Goal: Transaction & Acquisition: Purchase product/service

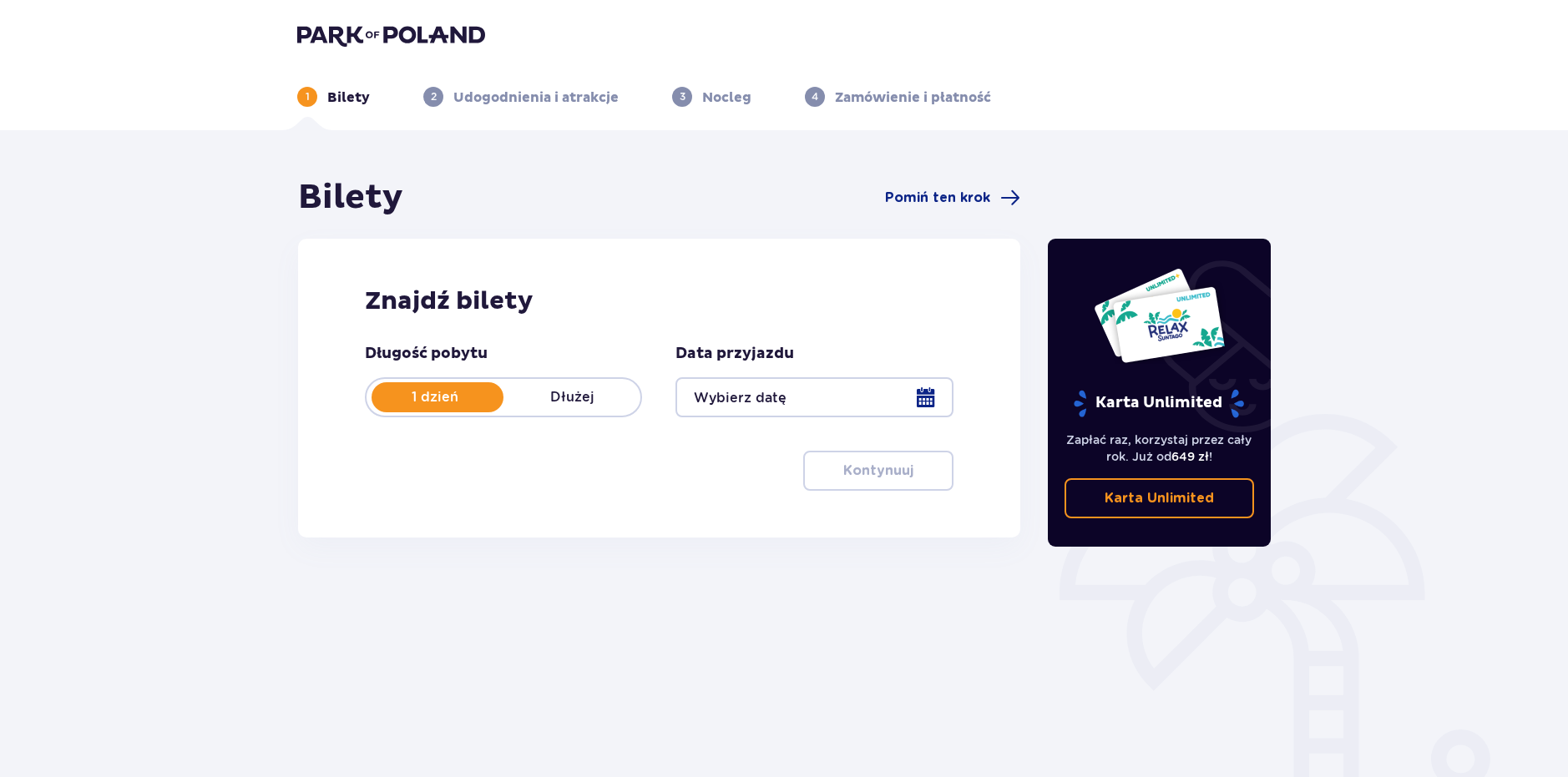
type input "13.10.25"
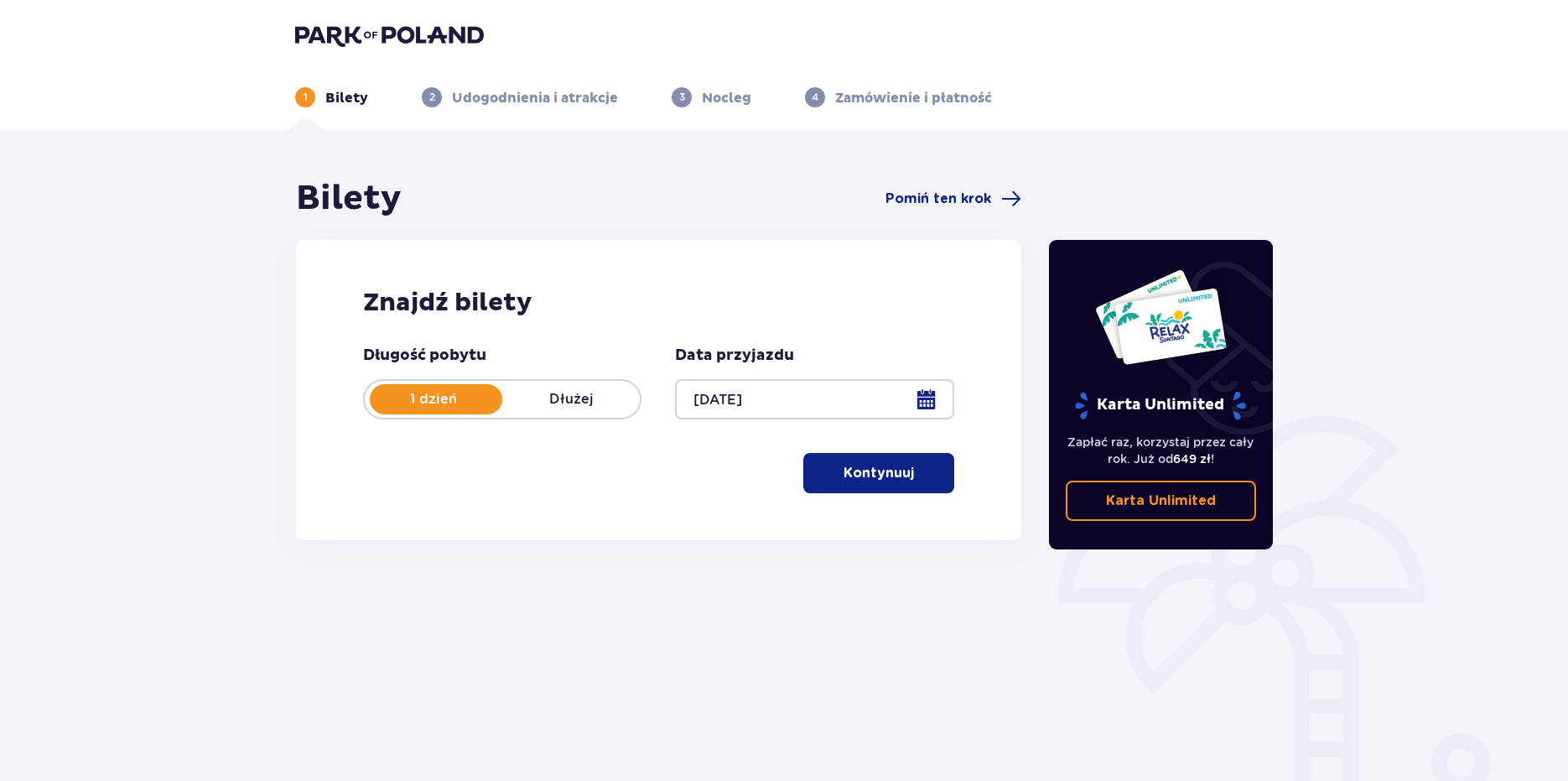
click at [868, 479] on p "Kontynuuj" at bounding box center [879, 472] width 71 height 18
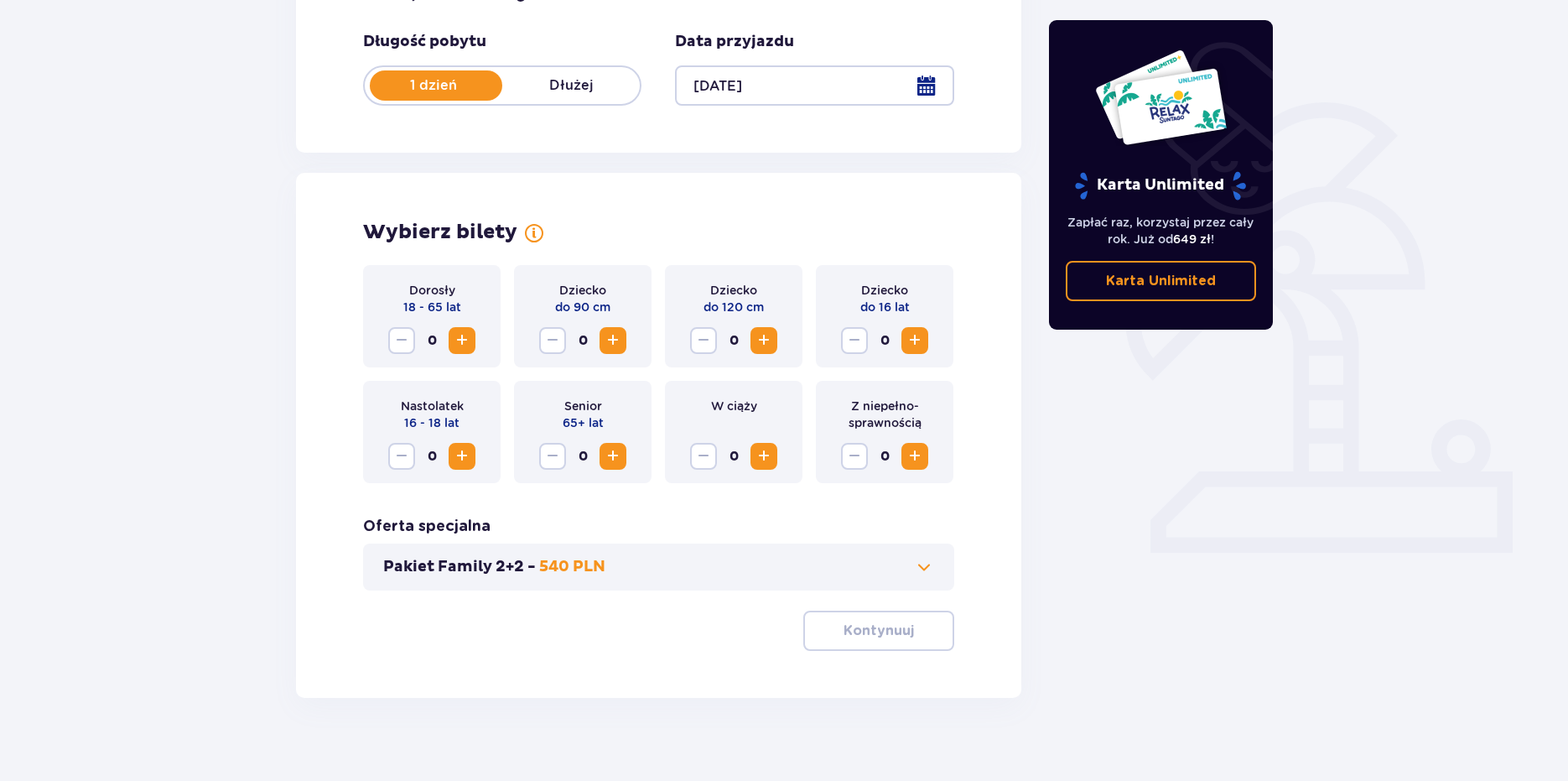
scroll to position [331, 0]
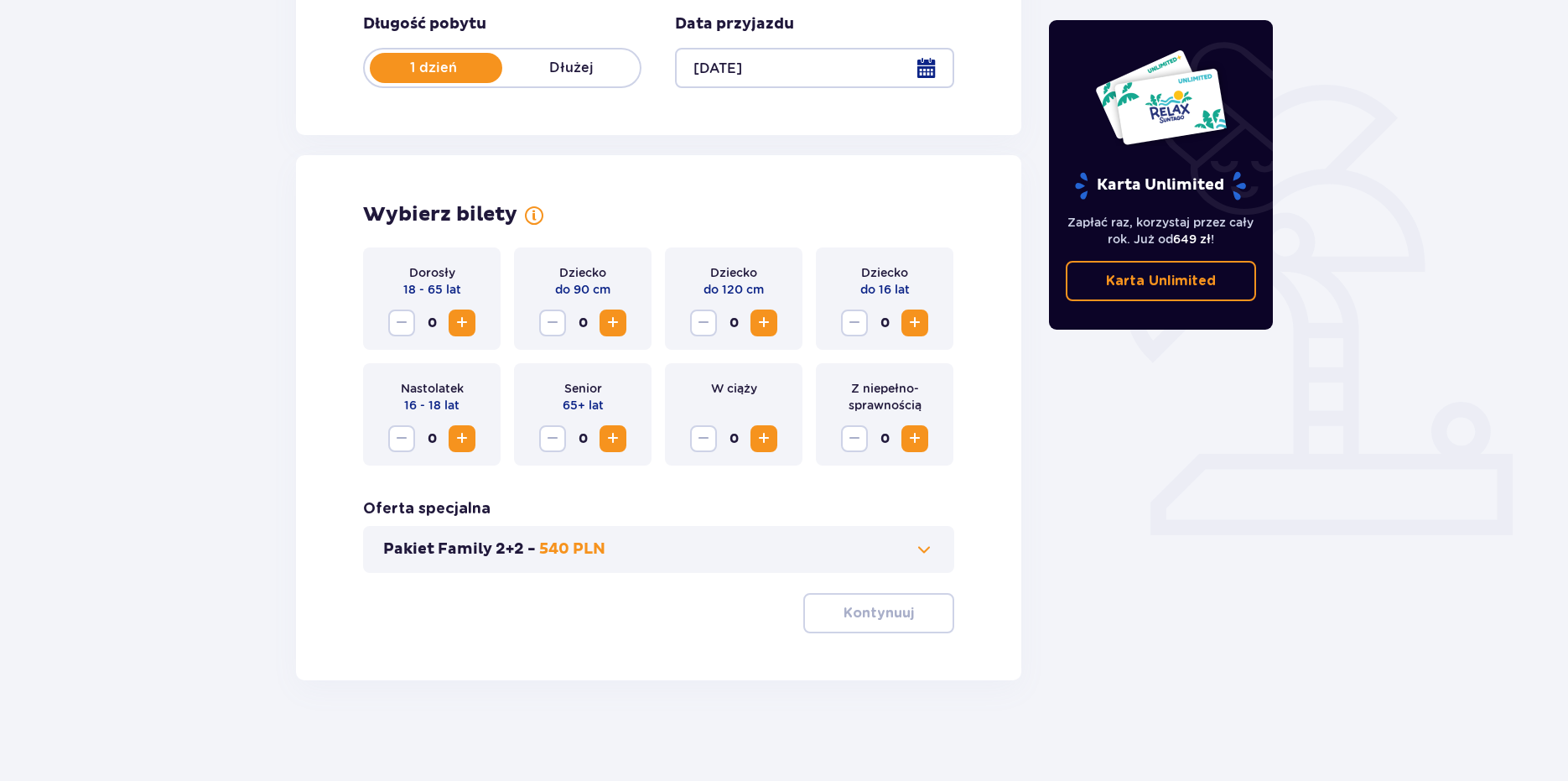
click at [1214, 576] on div "Karta Unlimited Zapłać raz, korzystaj przez cały rok. Już od 649 zł ! Karta Unl…" at bounding box center [1161, 263] width 252 height 834
click at [462, 331] on span "Zwiększ" at bounding box center [462, 323] width 20 height 20
click at [920, 442] on span "Zwiększ" at bounding box center [915, 438] width 20 height 20
click at [406, 332] on span "Zmniejsz" at bounding box center [402, 323] width 20 height 20
click at [936, 615] on button "Kontynuuj" at bounding box center [878, 614] width 151 height 40
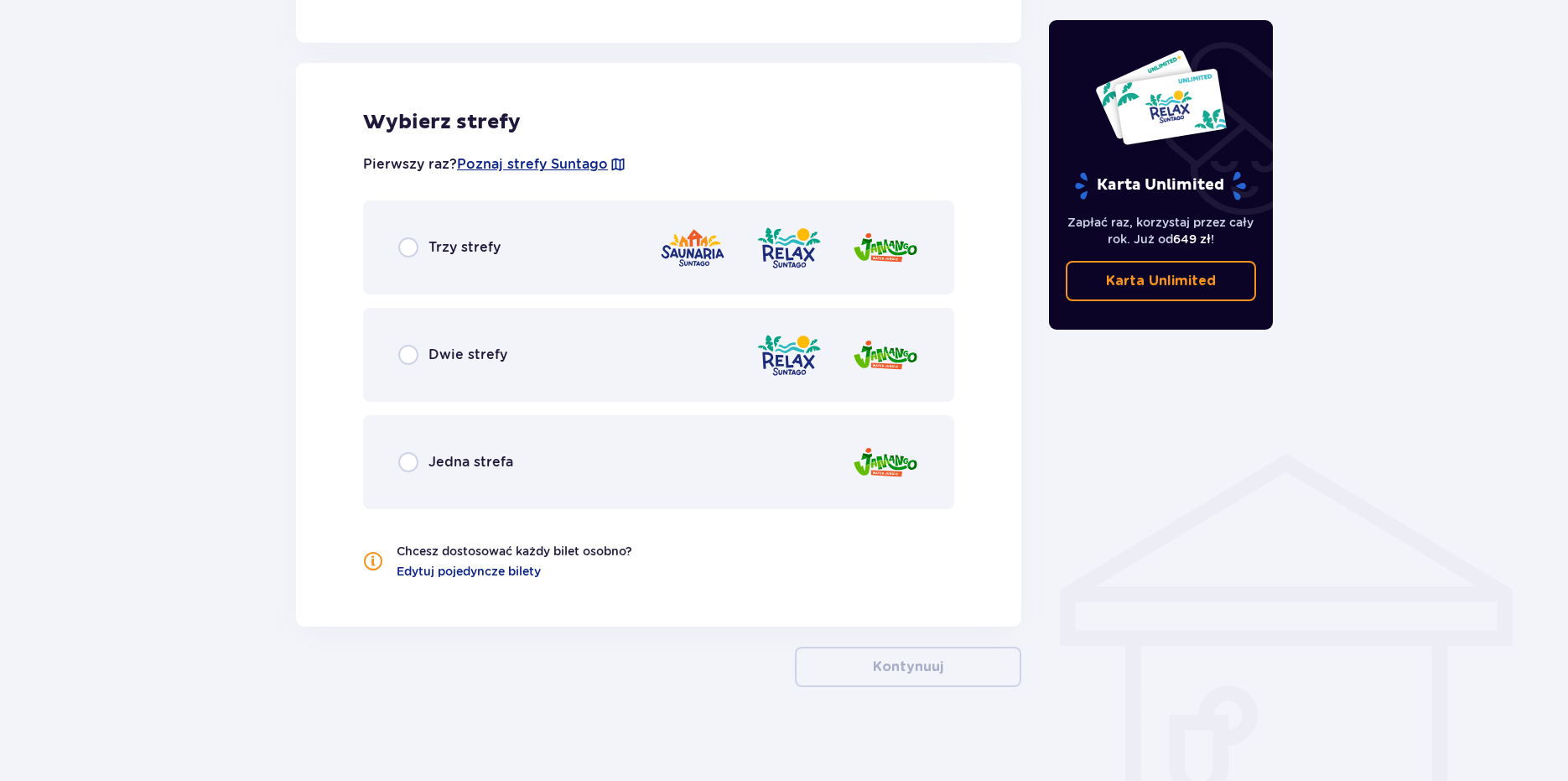
scroll to position [915, 0]
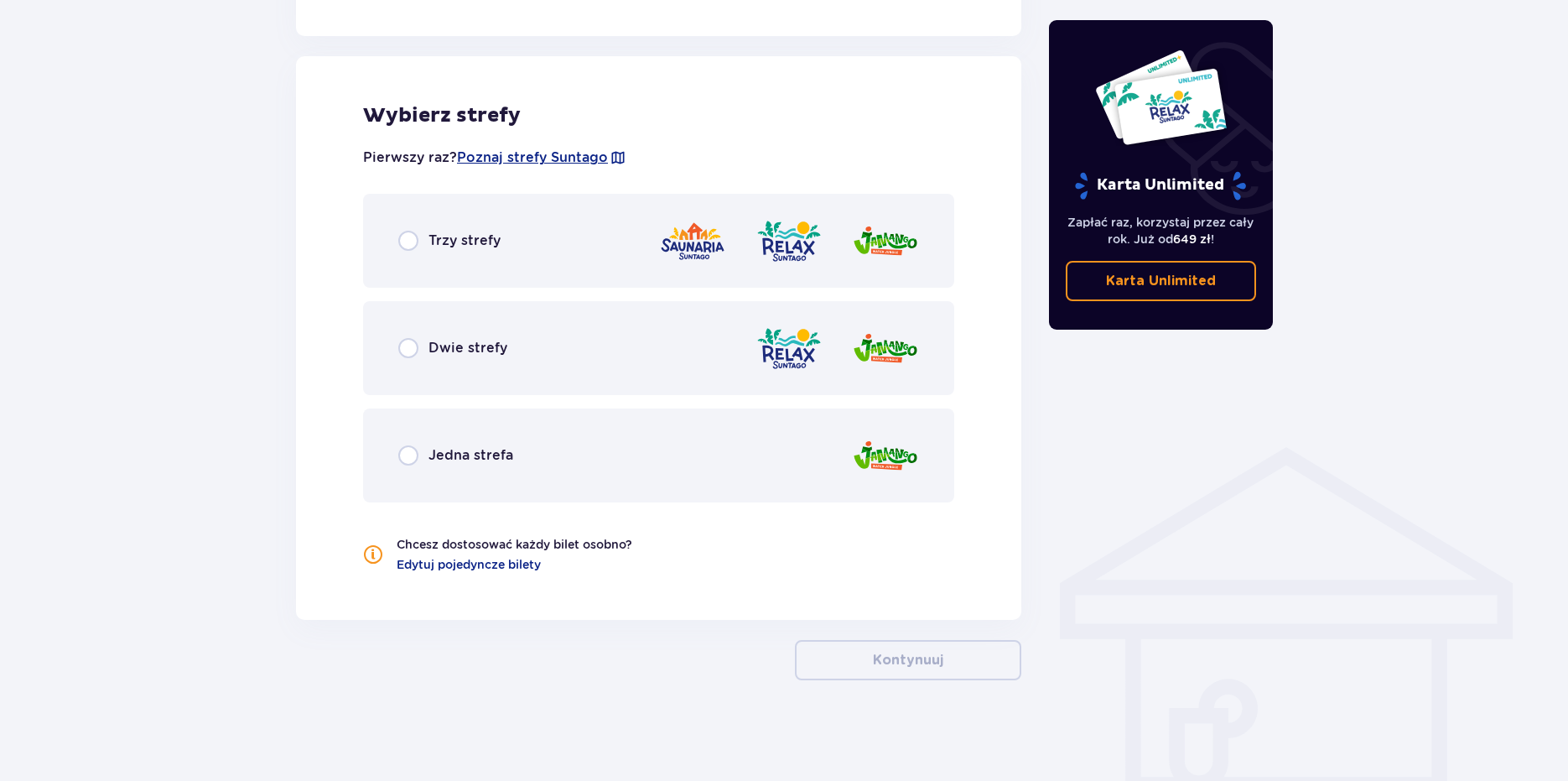
click at [420, 251] on div "Trzy strefy" at bounding box center [449, 241] width 102 height 20
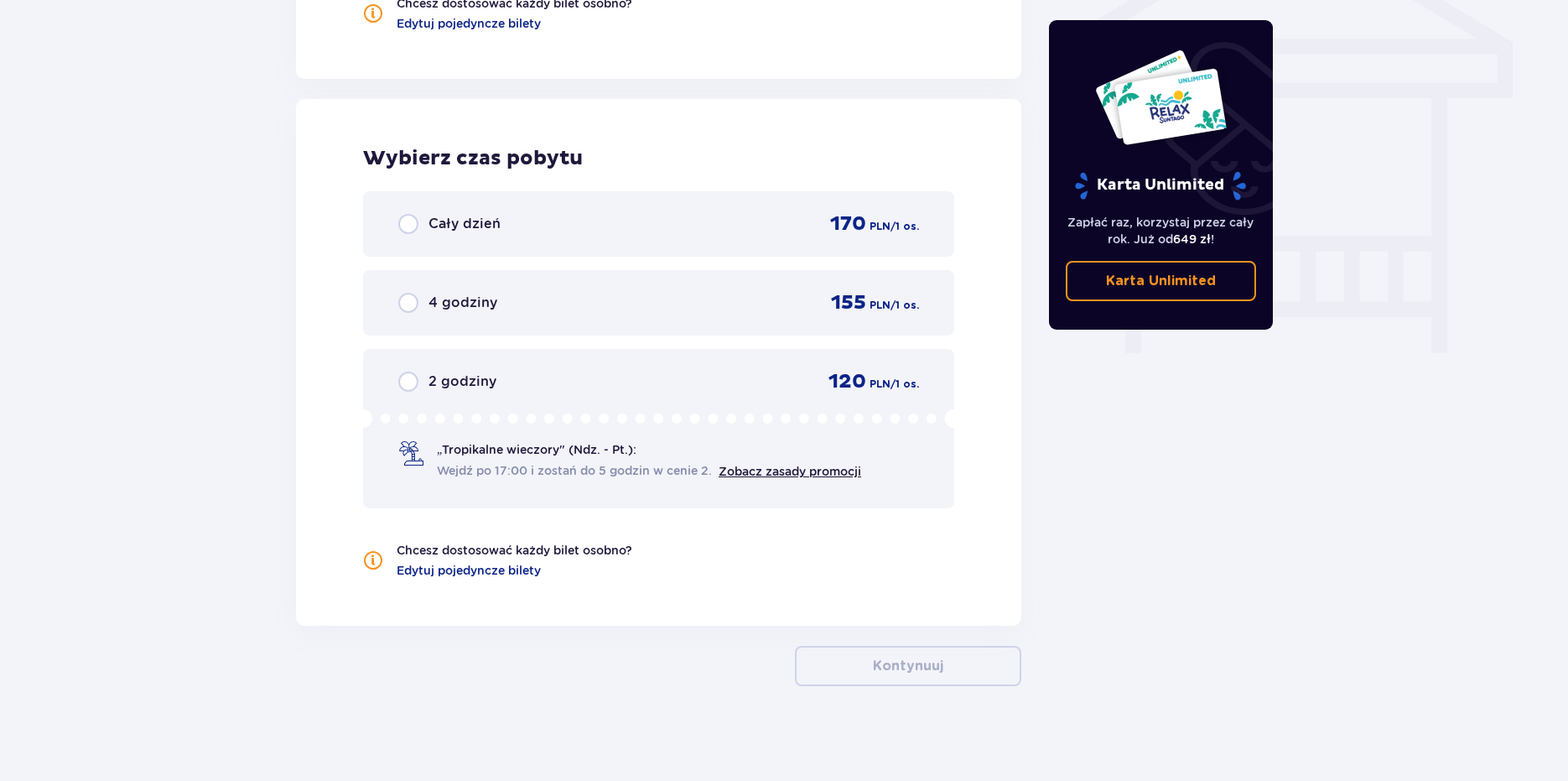
scroll to position [1463, 0]
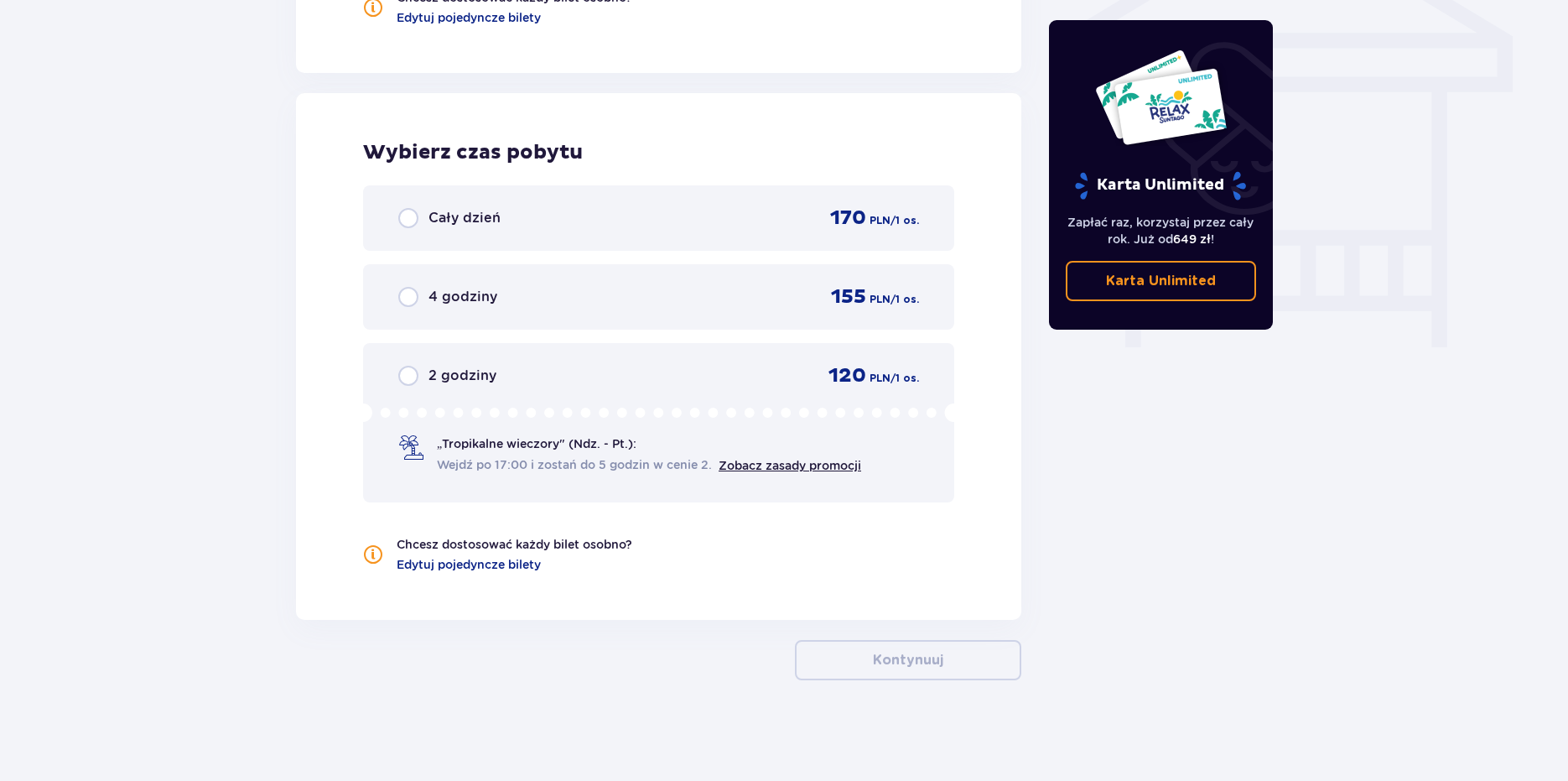
click at [409, 218] on input "radio" at bounding box center [408, 218] width 20 height 20
radio input "true"
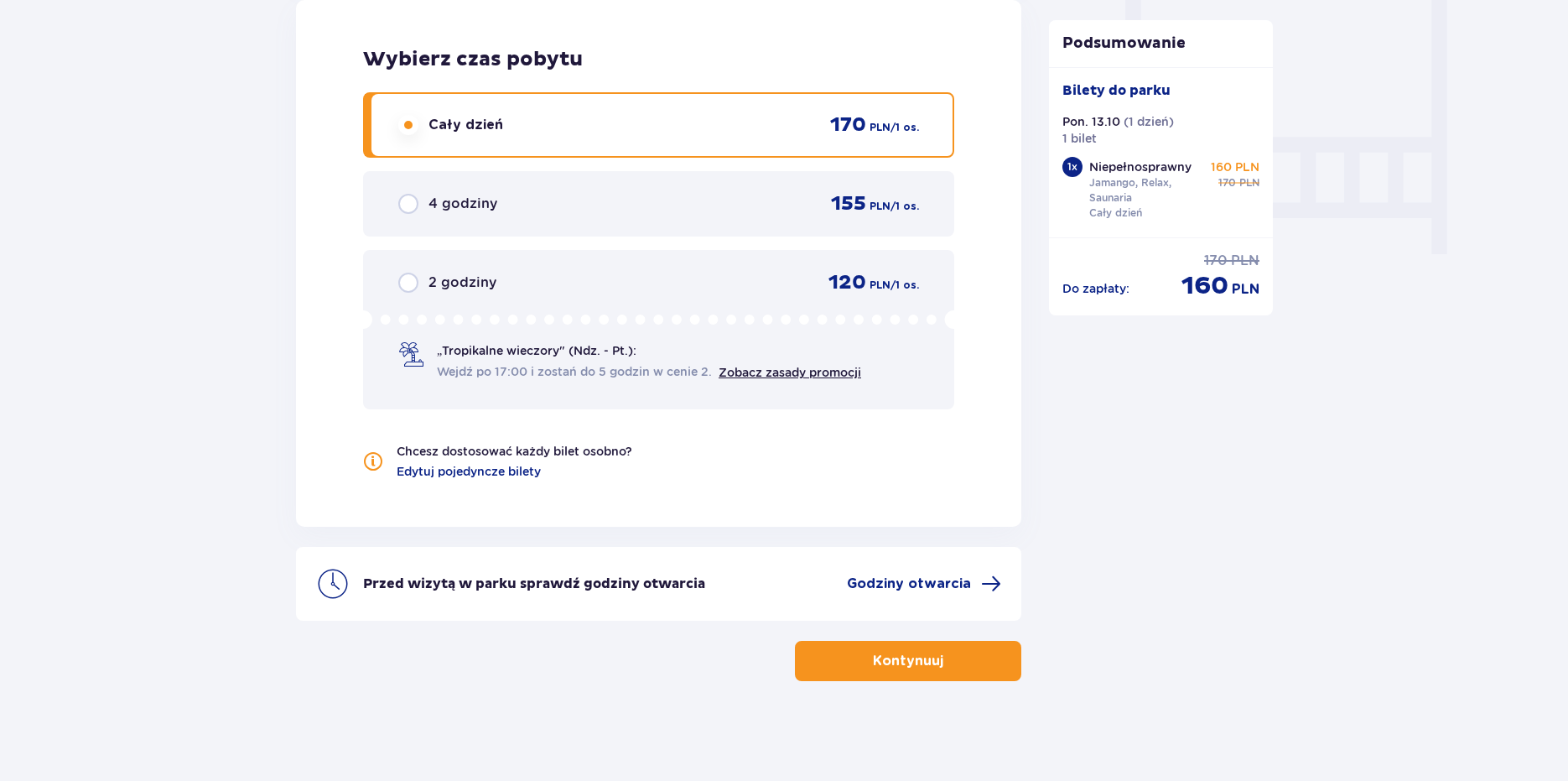
scroll to position [1557, 0]
click at [948, 583] on span "Godziny otwarcia" at bounding box center [909, 583] width 124 height 18
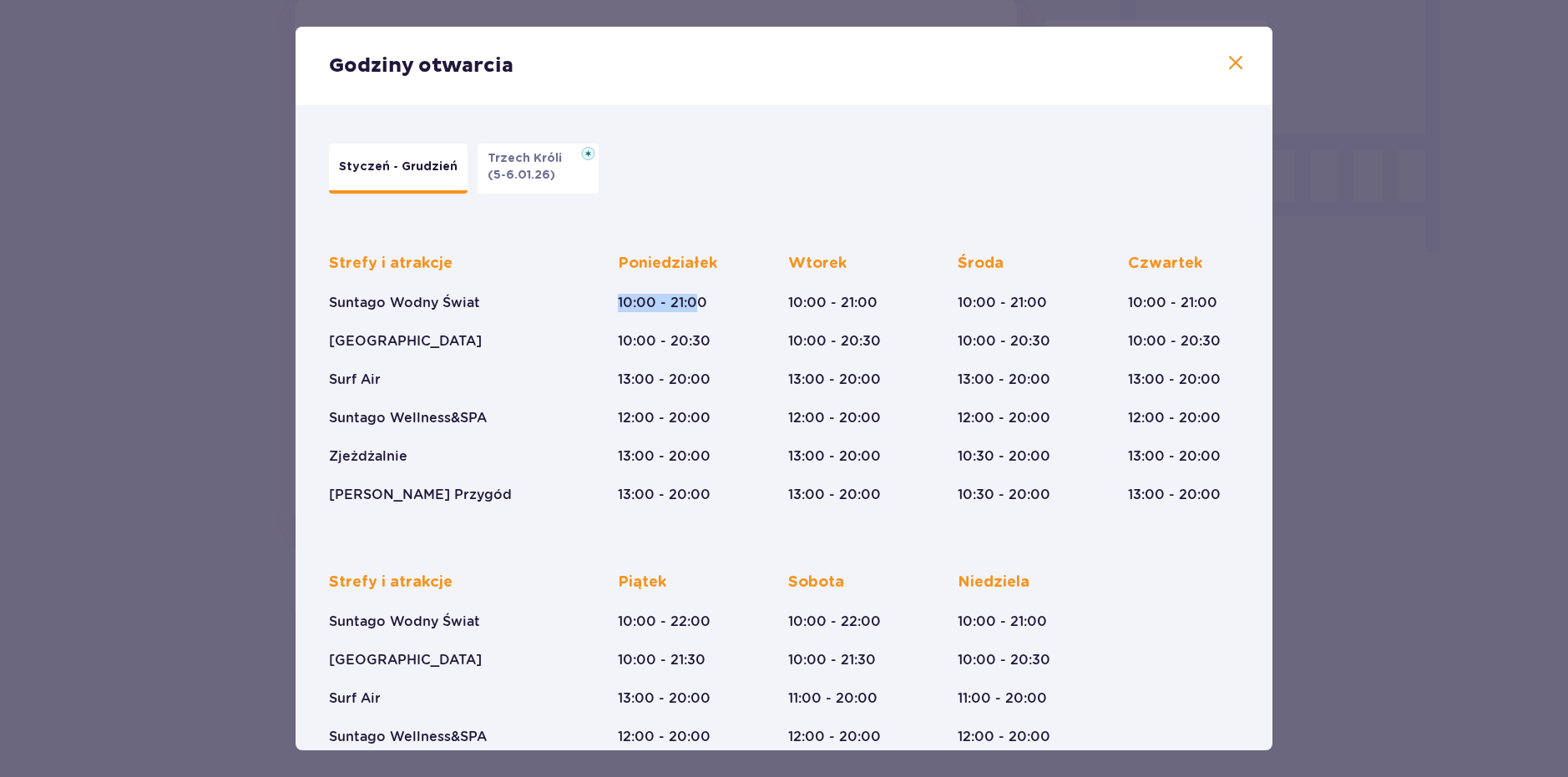
drag, startPoint x: 611, startPoint y: 291, endPoint x: 697, endPoint y: 310, distance: 88.1
click at [697, 310] on div "Strefy i atrakcje Suntago Wodny Świat Crocodile Island Surf Air Suntago Wellnes…" at bounding box center [783, 366] width 910 height 278
click at [1290, 247] on div "Godziny otwarcia Styczeń - Grudzień Trzech Króli (5-6.01.26) Strefy i atrakcje …" at bounding box center [784, 388] width 1568 height 777
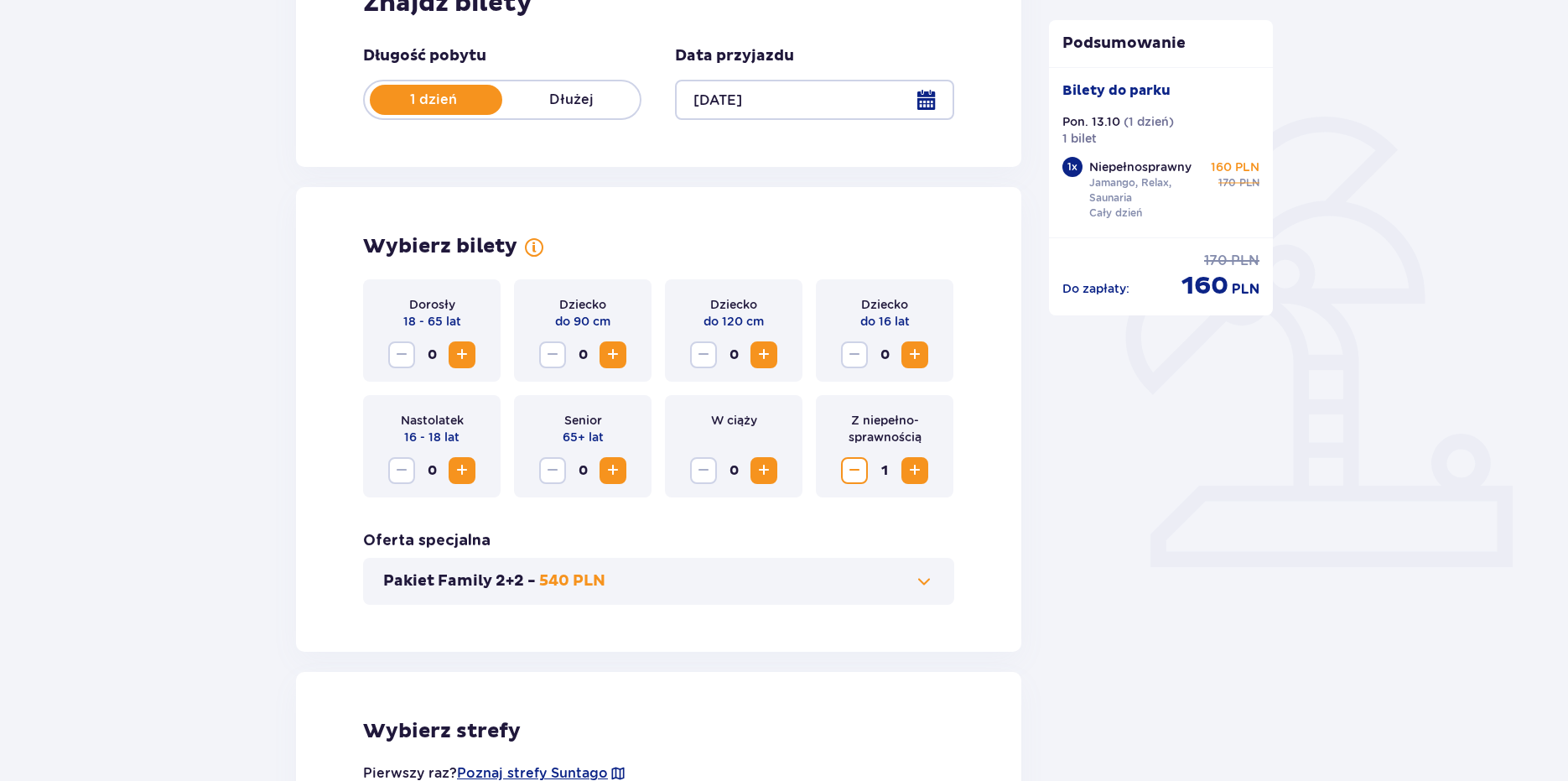
scroll to position [298, 0]
click at [845, 479] on span "Zmniejsz" at bounding box center [855, 472] width 20 height 20
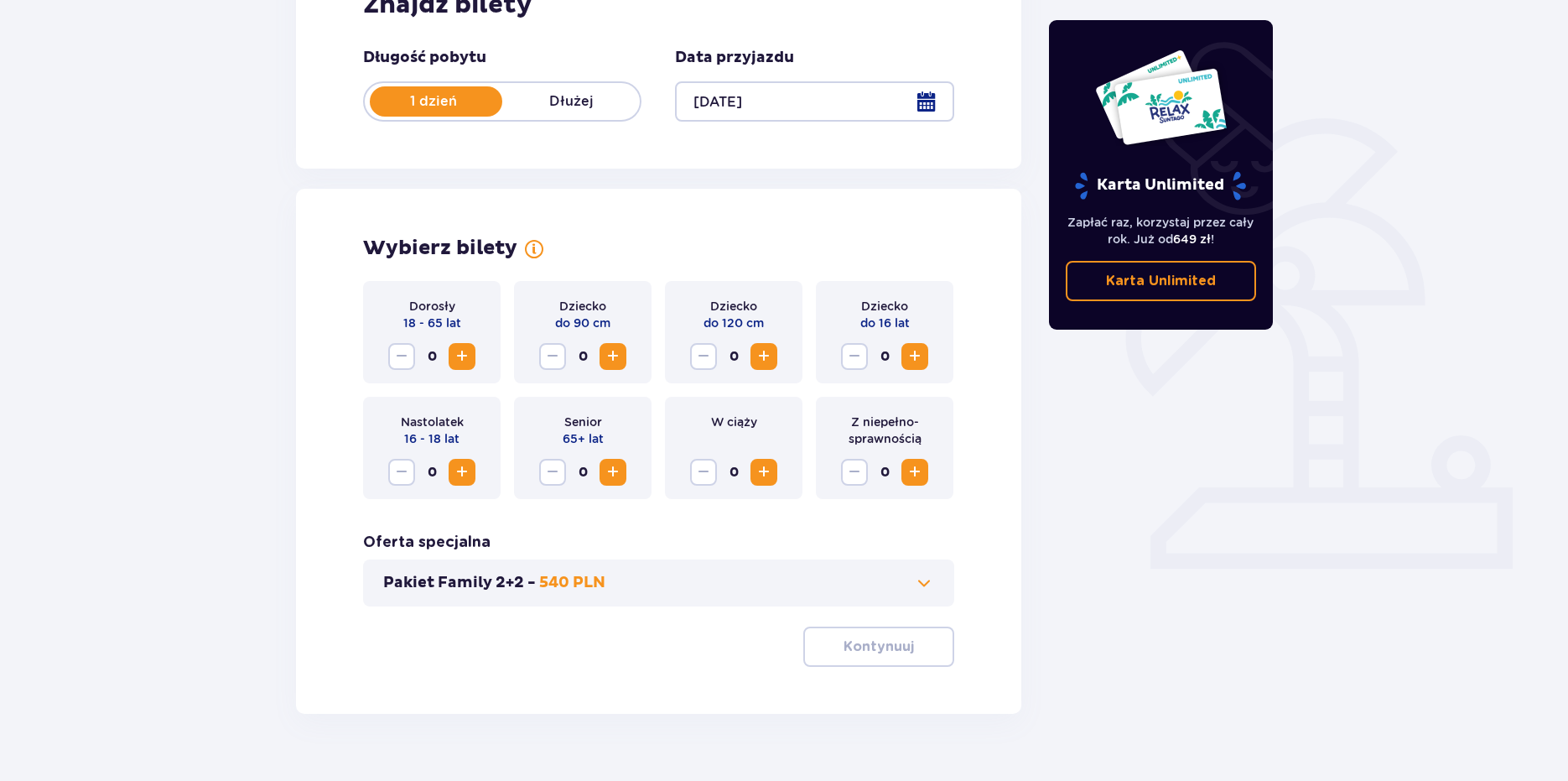
click at [464, 363] on span "Zwiększ" at bounding box center [462, 357] width 20 height 20
click at [891, 649] on p "Kontynuuj" at bounding box center [879, 647] width 71 height 18
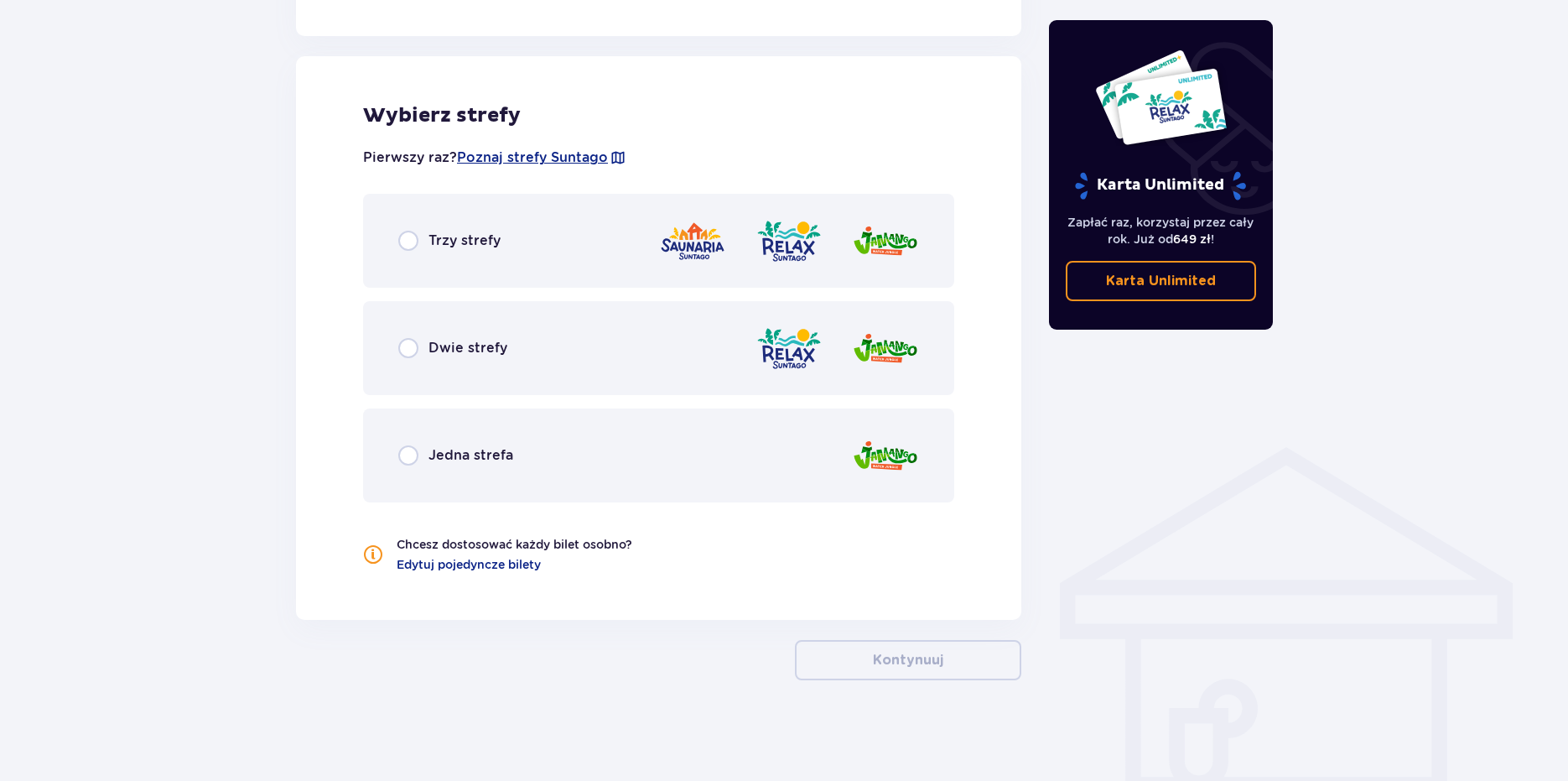
click at [410, 252] on div "Trzy strefy" at bounding box center [659, 241] width 591 height 94
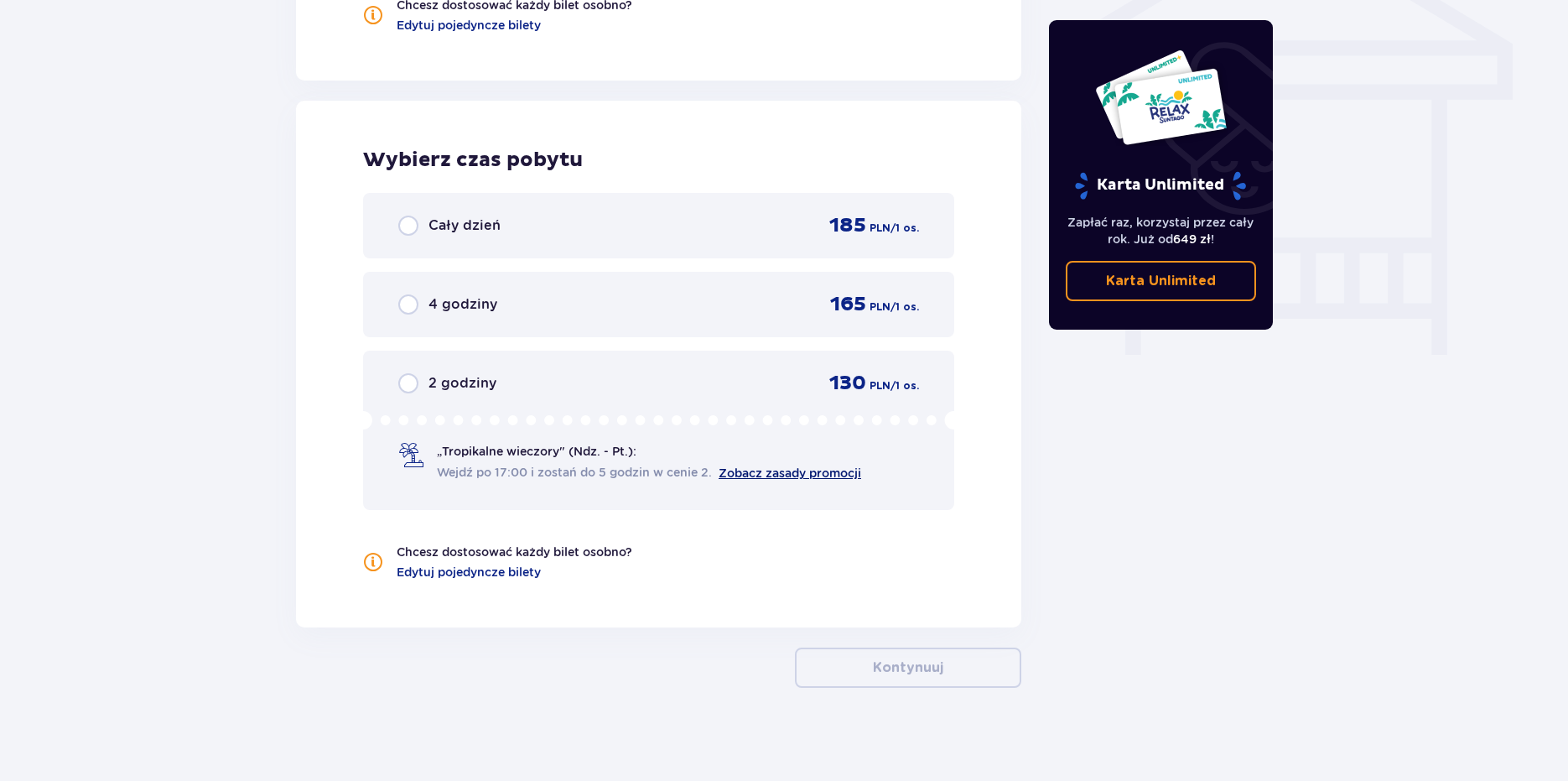
scroll to position [1463, 0]
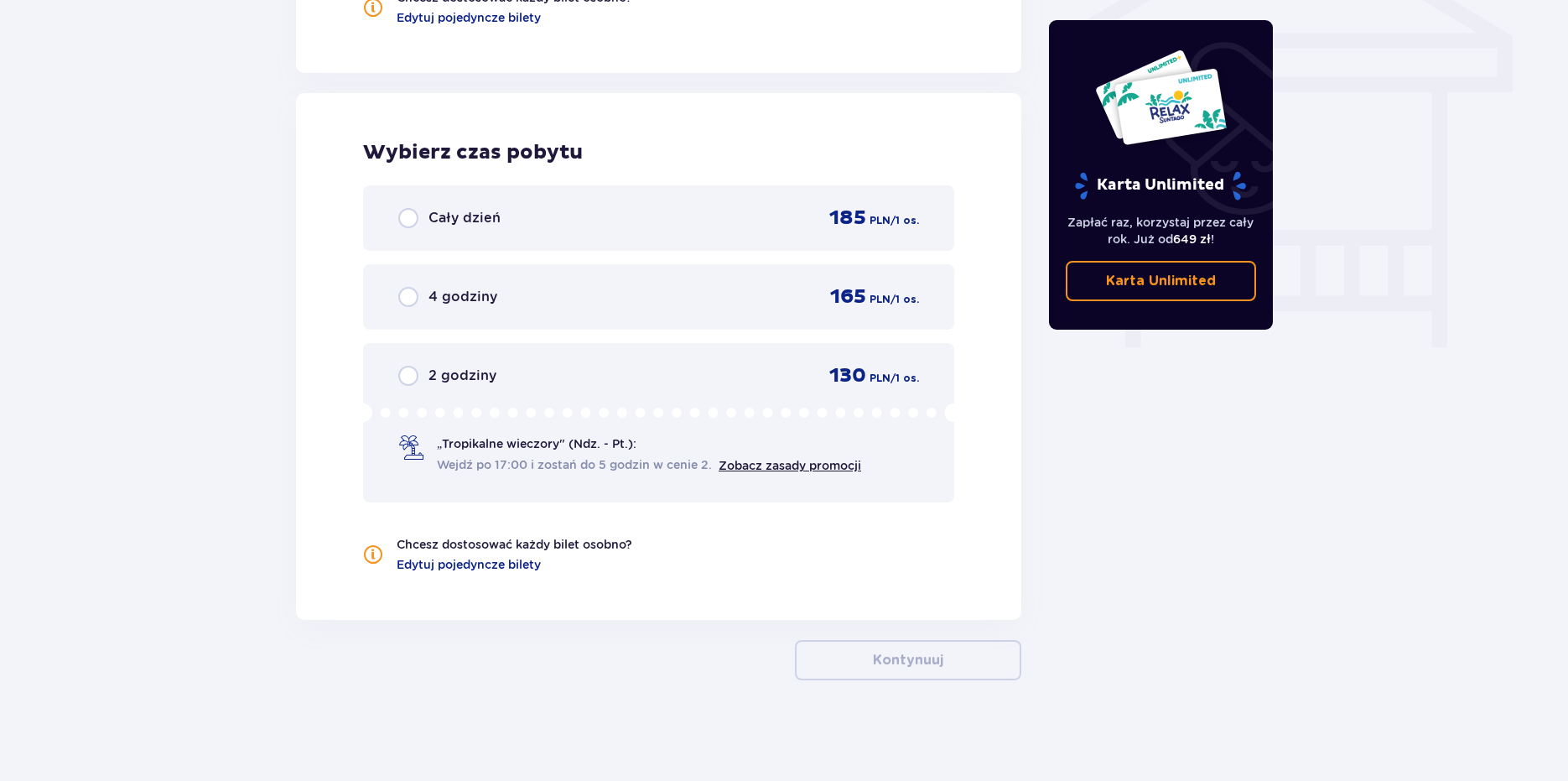
click at [409, 228] on input "radio" at bounding box center [408, 218] width 20 height 20
radio input "true"
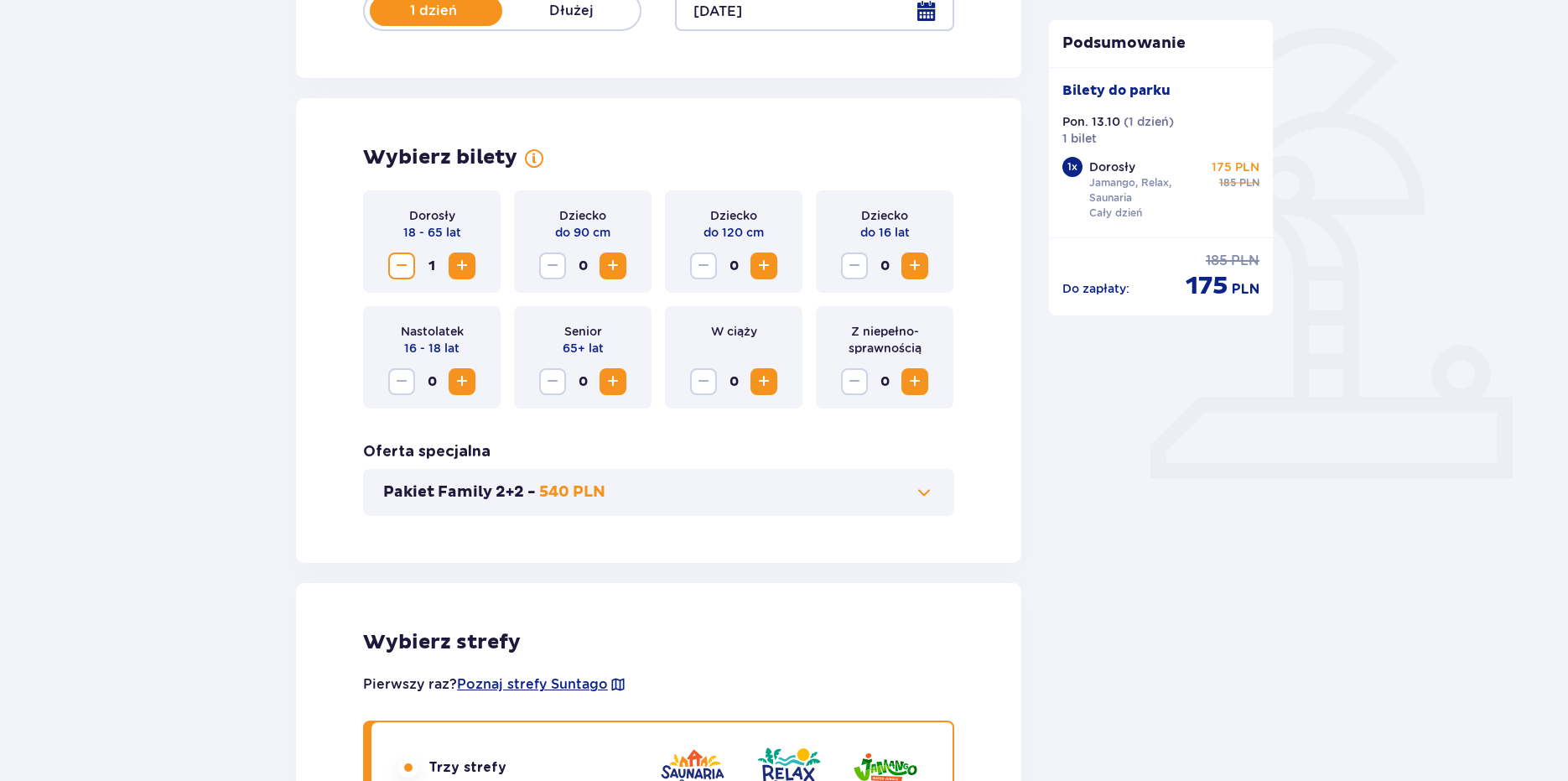
scroll to position [382, 0]
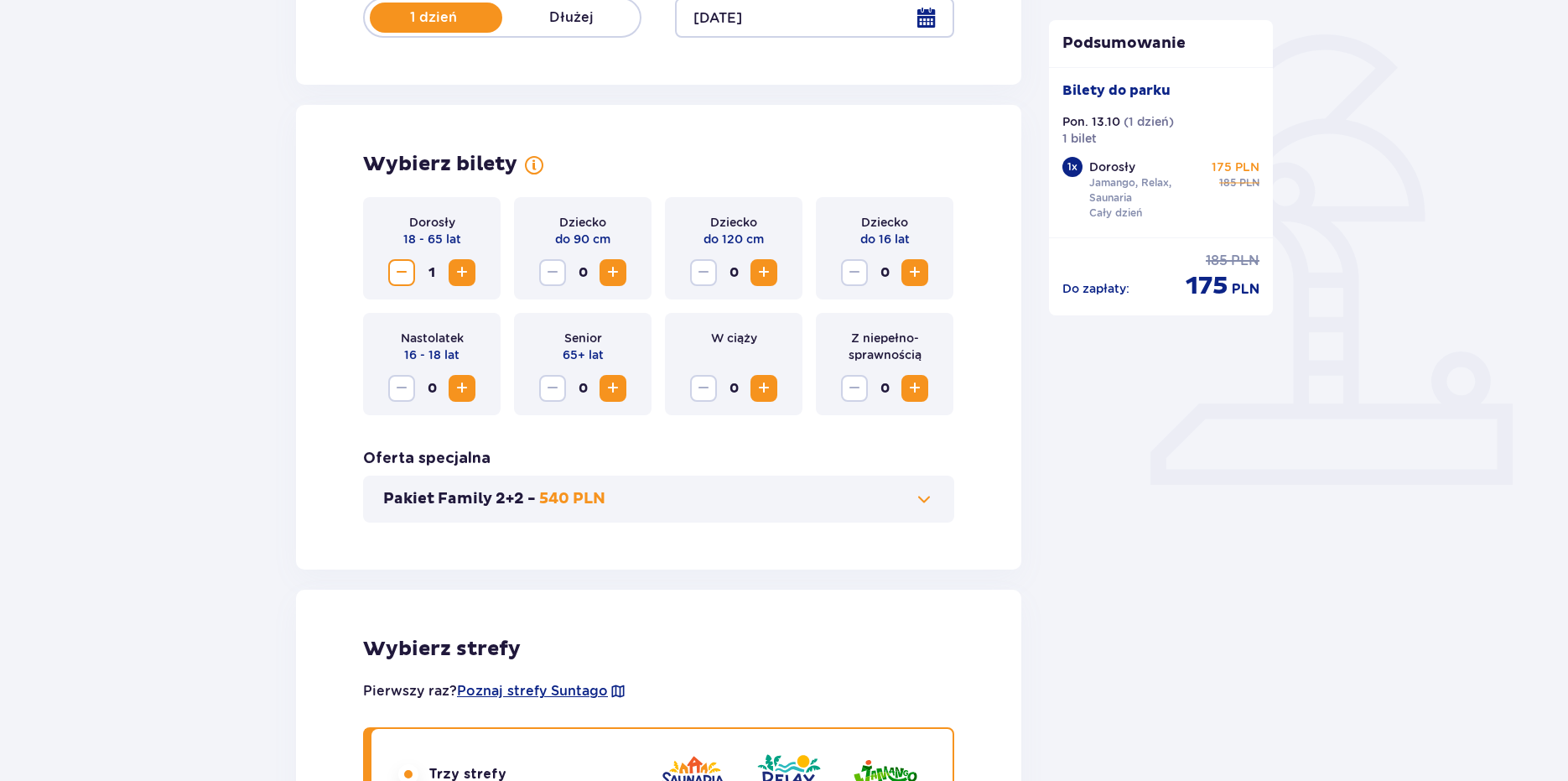
click at [405, 275] on span "Zmniejsz" at bounding box center [402, 272] width 20 height 20
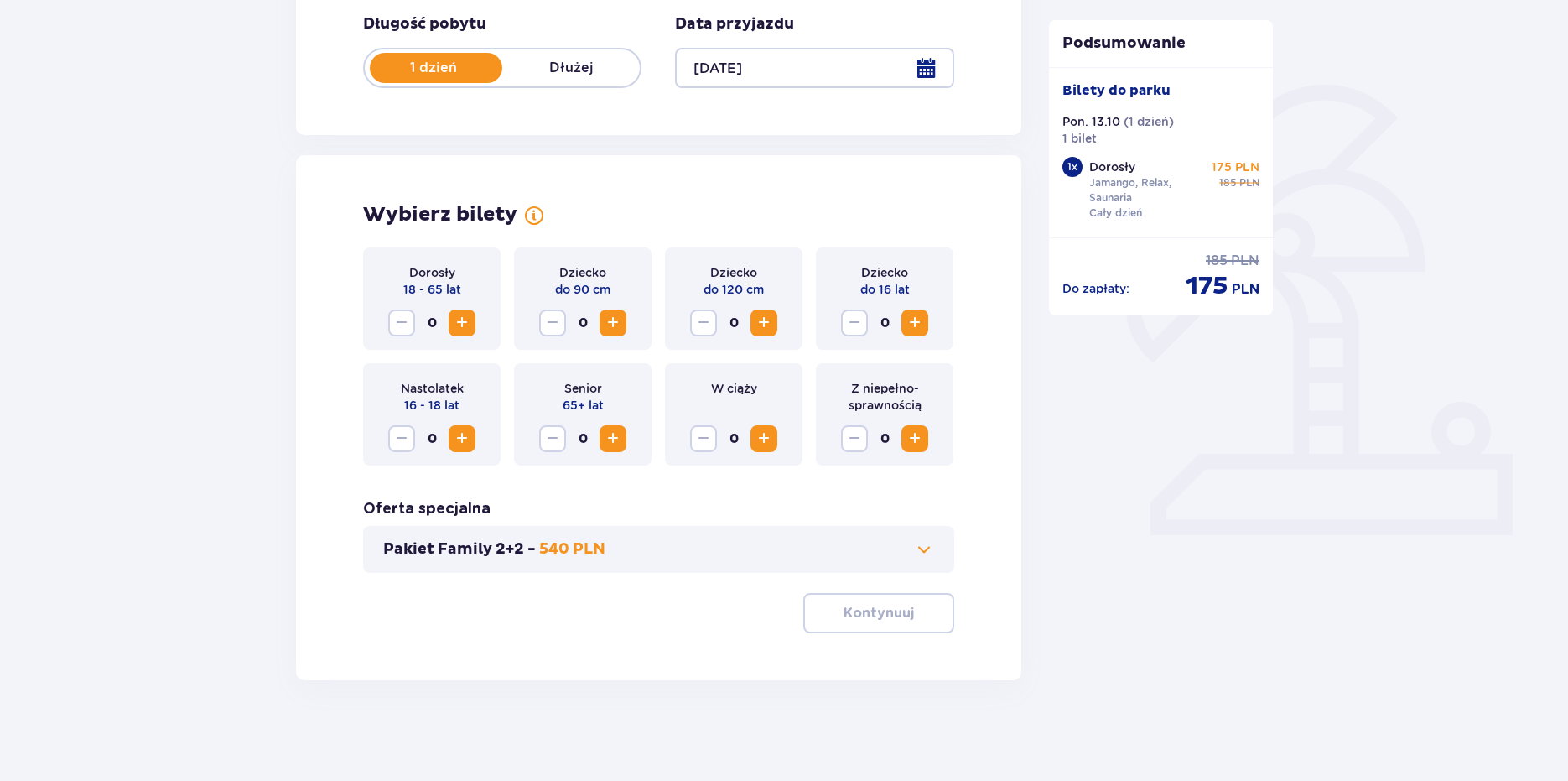
scroll to position [331, 0]
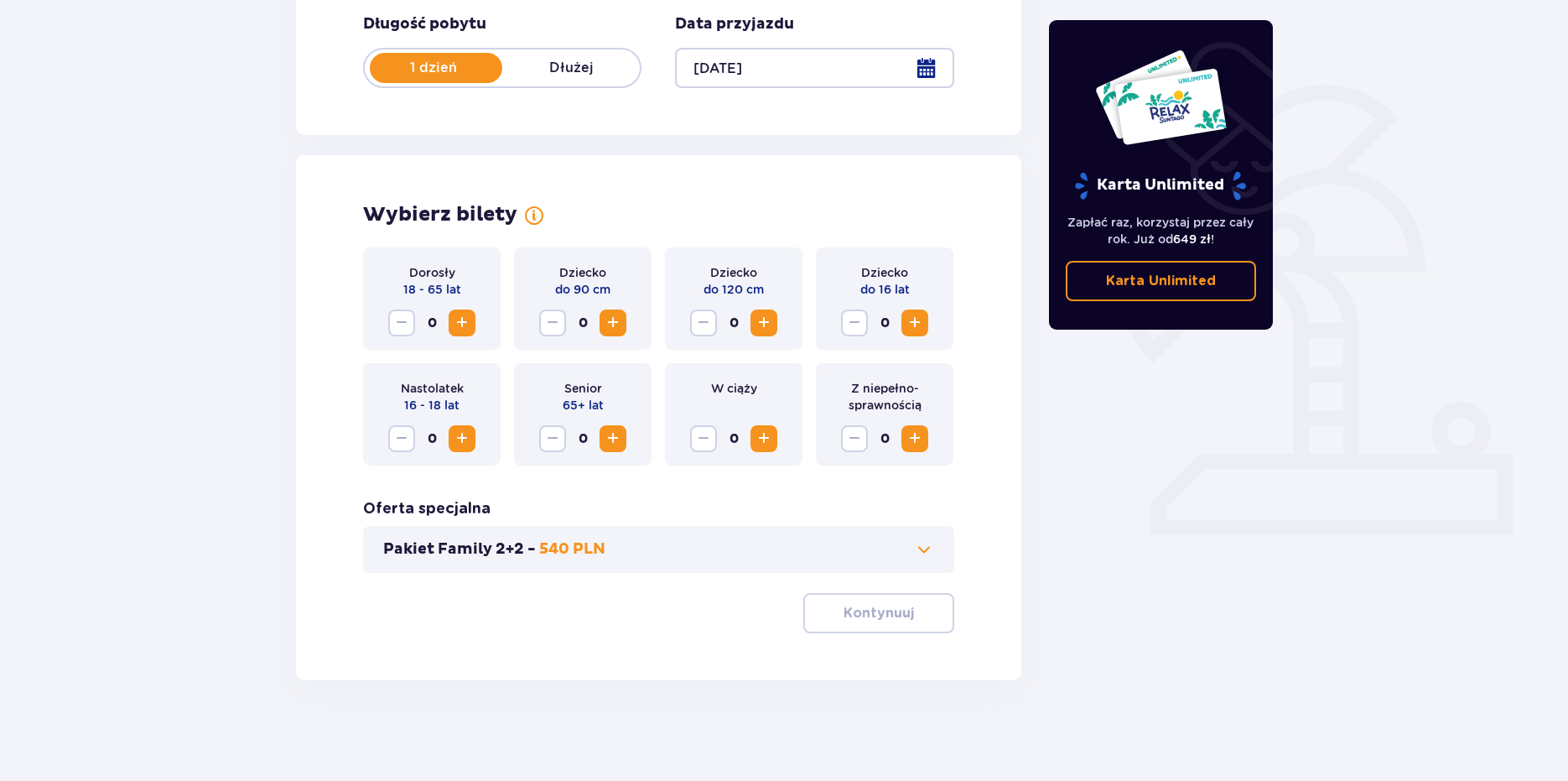
click at [923, 434] on span "Zwiększ" at bounding box center [915, 438] width 20 height 20
click at [909, 608] on span "button" at bounding box center [917, 613] width 20 height 20
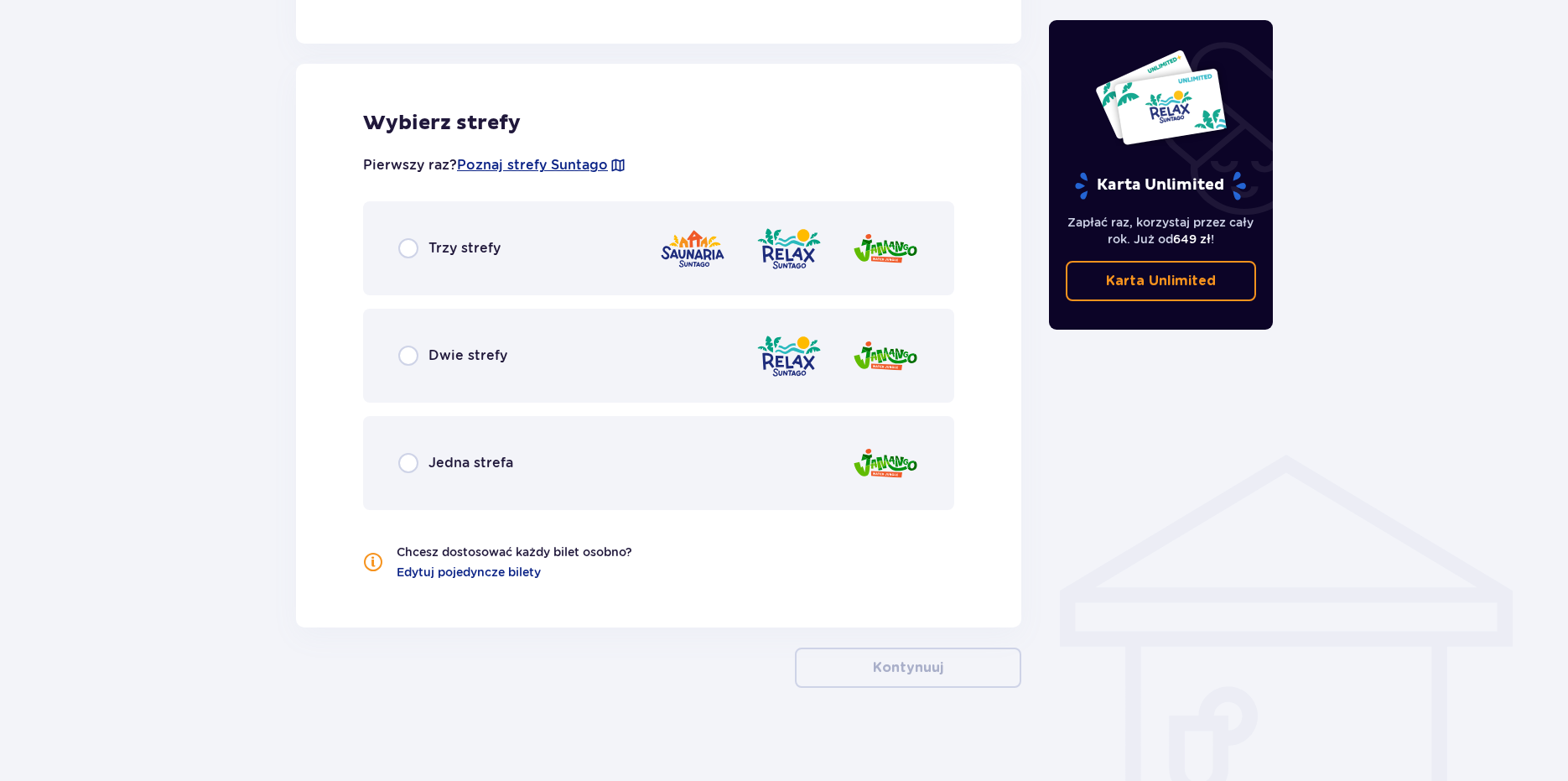
scroll to position [915, 0]
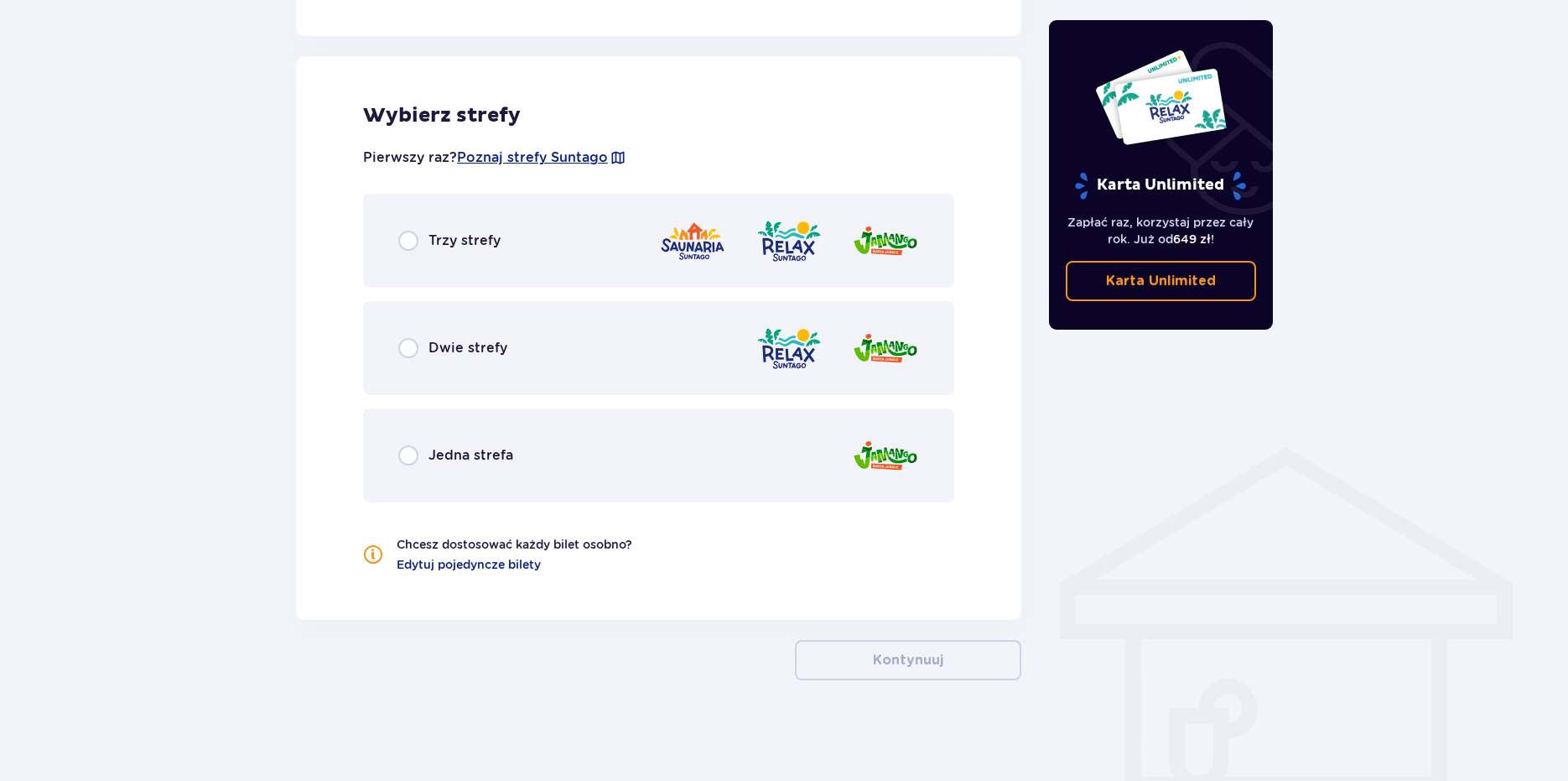
click at [395, 247] on div "Trzy strefy" at bounding box center [659, 241] width 591 height 94
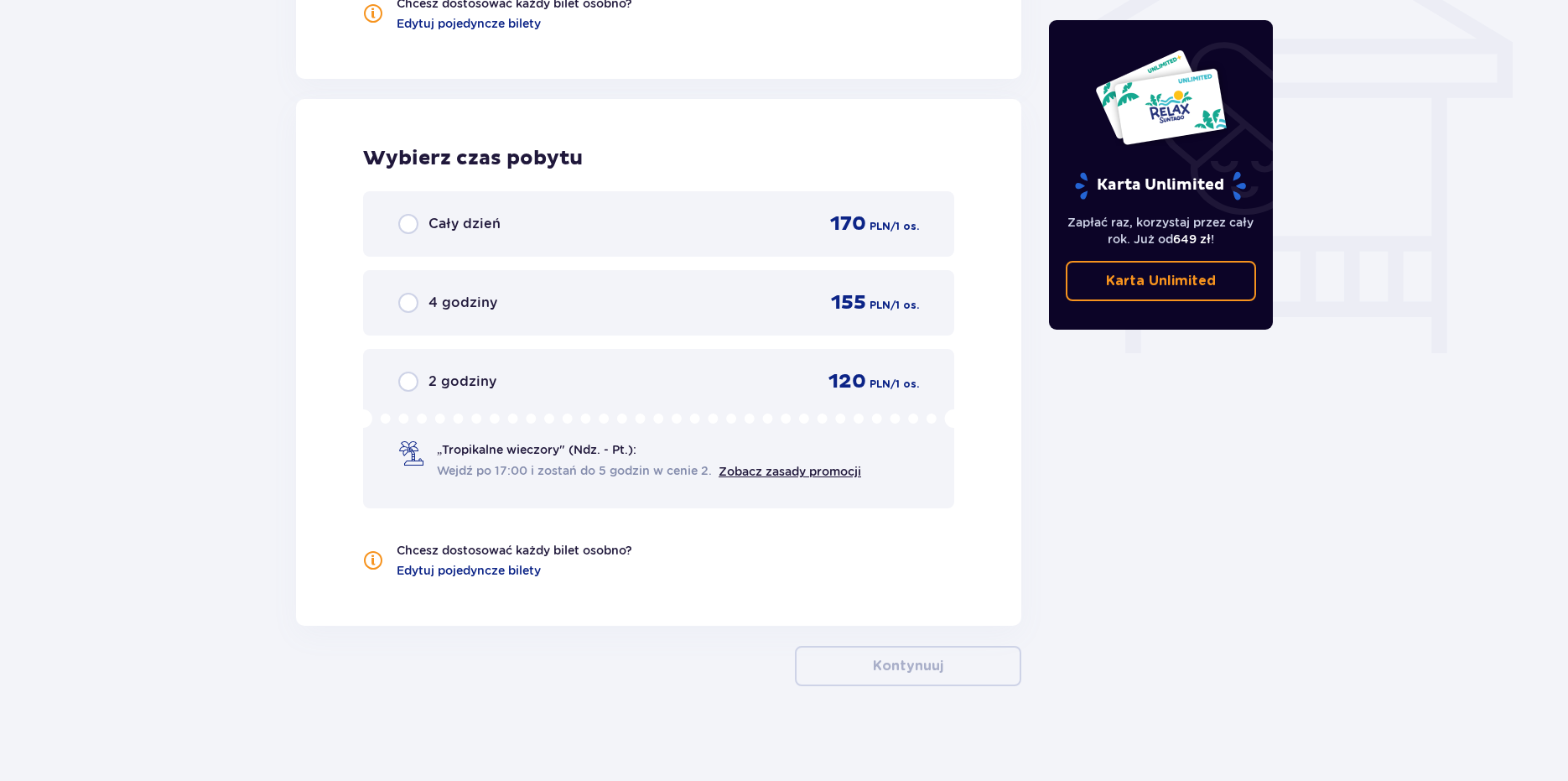
scroll to position [1463, 0]
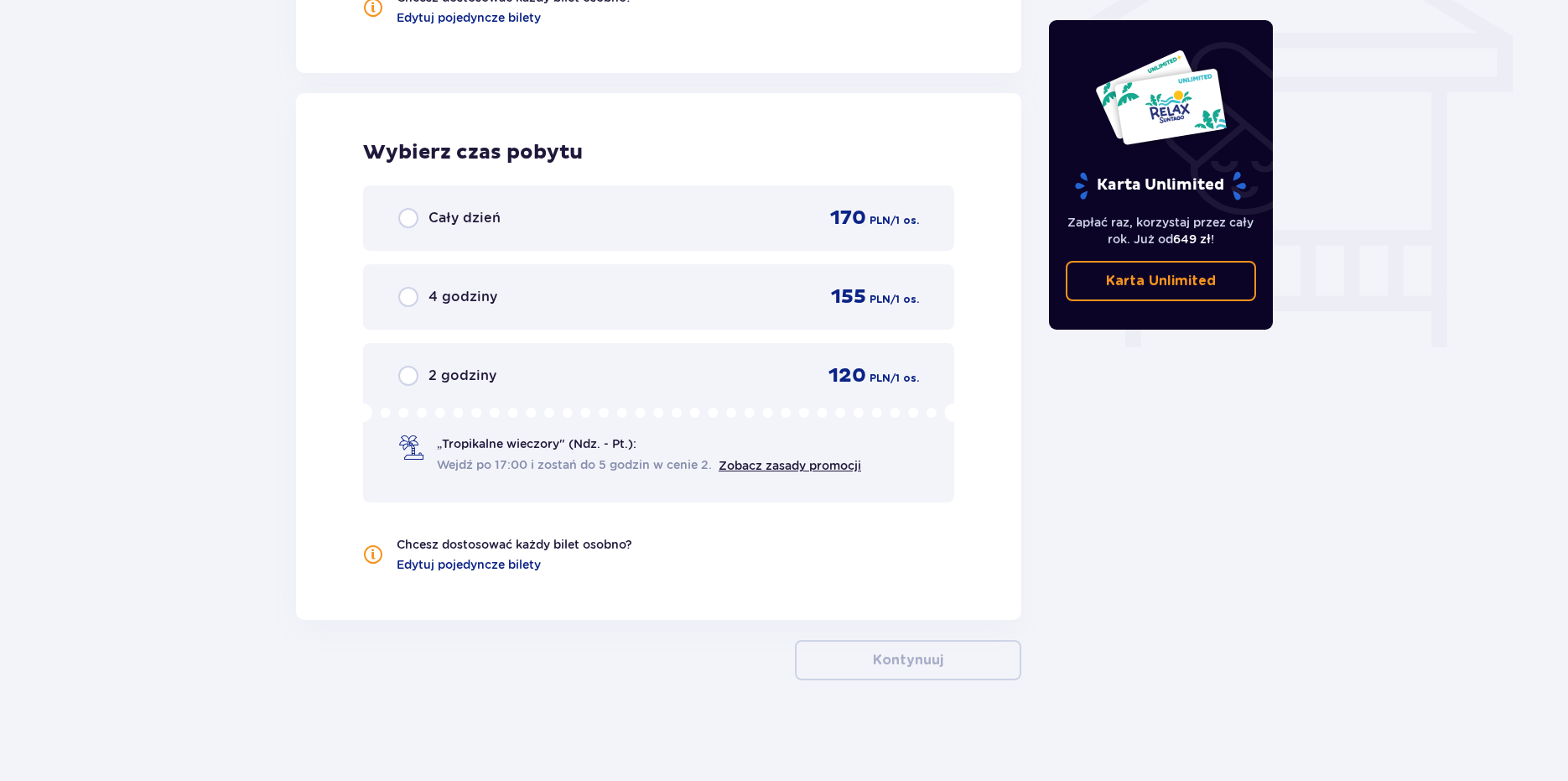
click at [400, 214] on input "radio" at bounding box center [408, 218] width 20 height 20
radio input "true"
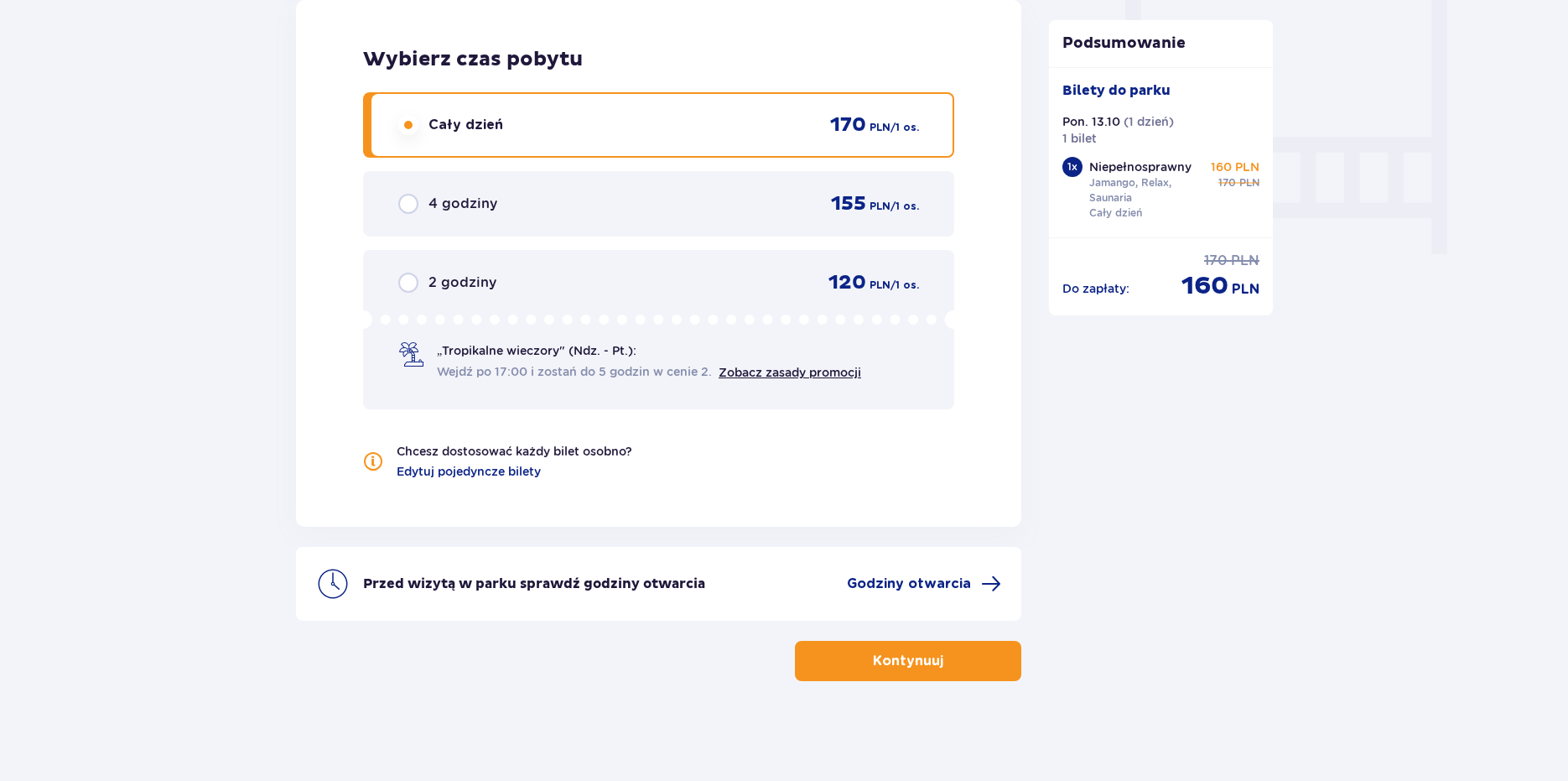
scroll to position [1557, 0]
click at [953, 653] on span "button" at bounding box center [946, 660] width 20 height 20
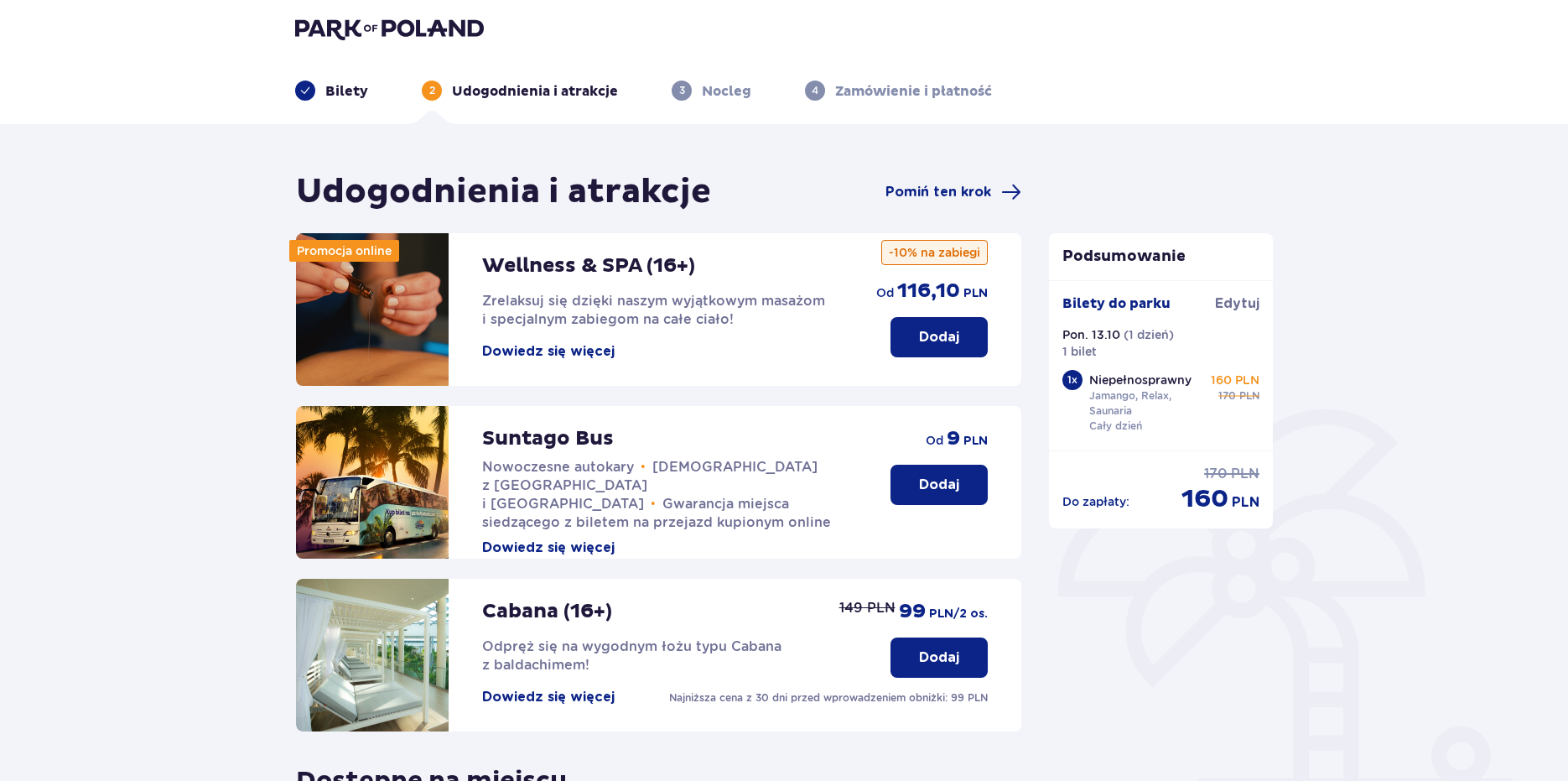
scroll to position [357, 0]
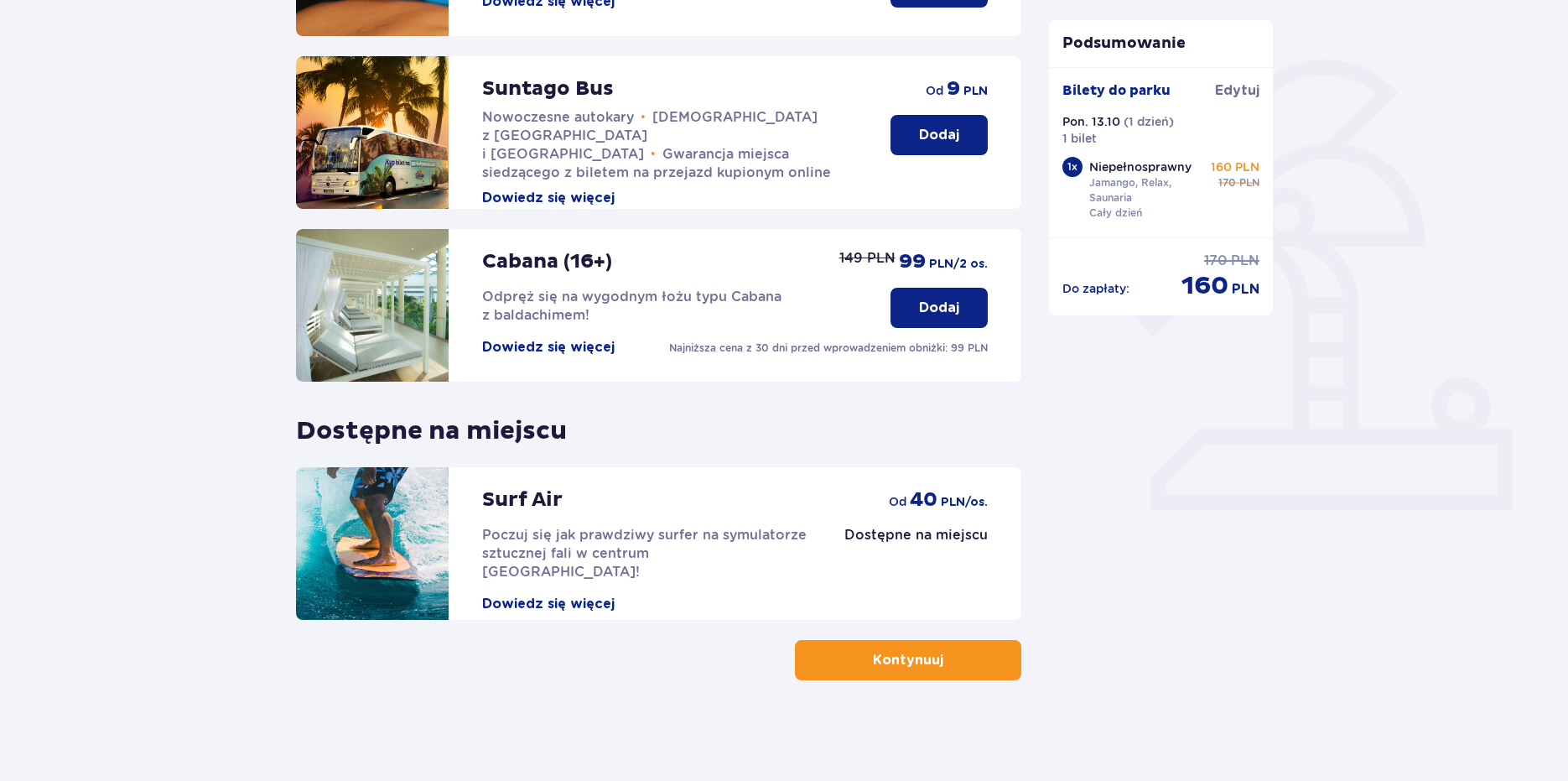
click at [909, 660] on p "Kontynuuj" at bounding box center [908, 660] width 71 height 18
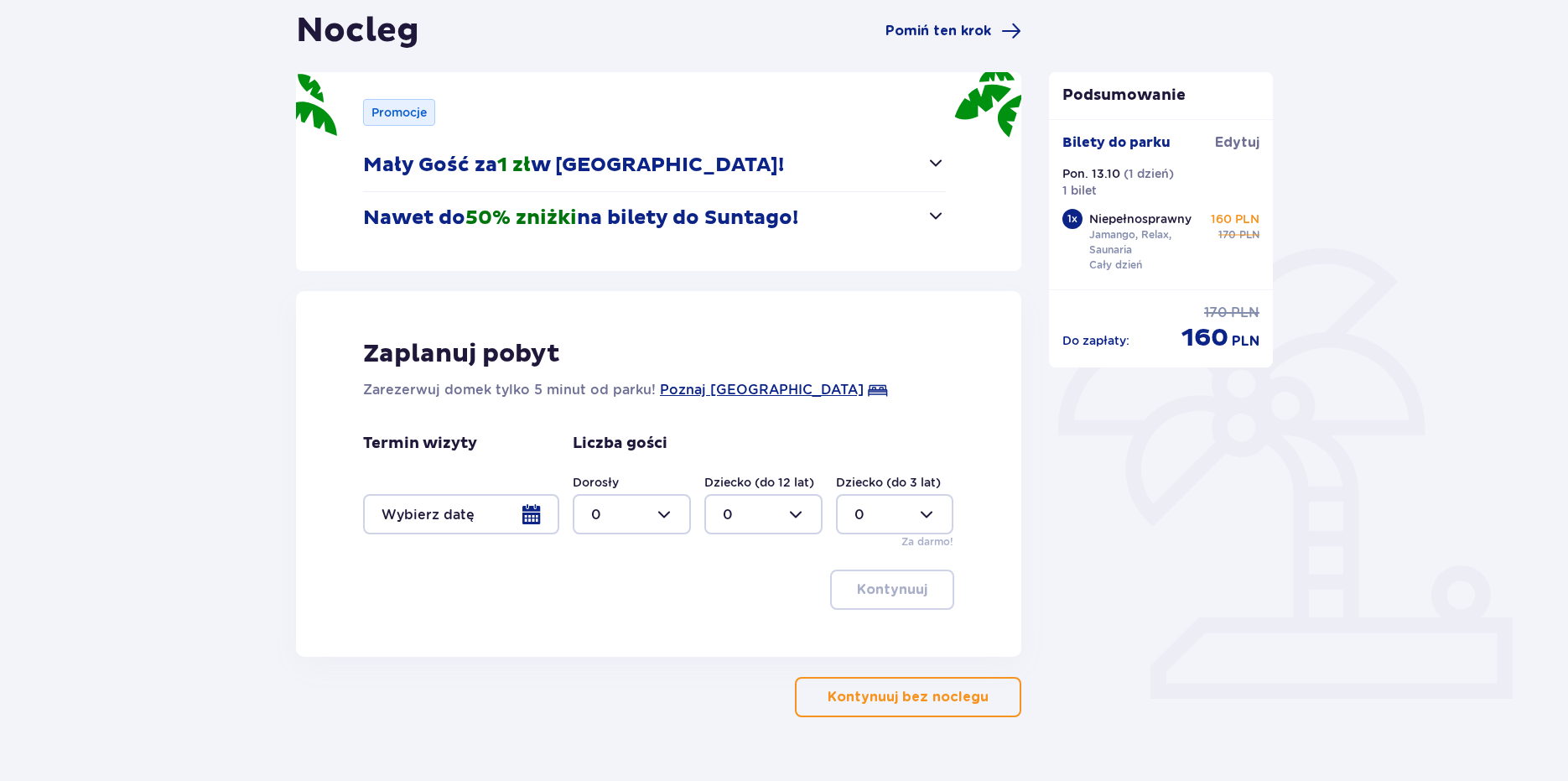
click at [884, 689] on p "Kontynuuj bez noclegu" at bounding box center [908, 696] width 161 height 18
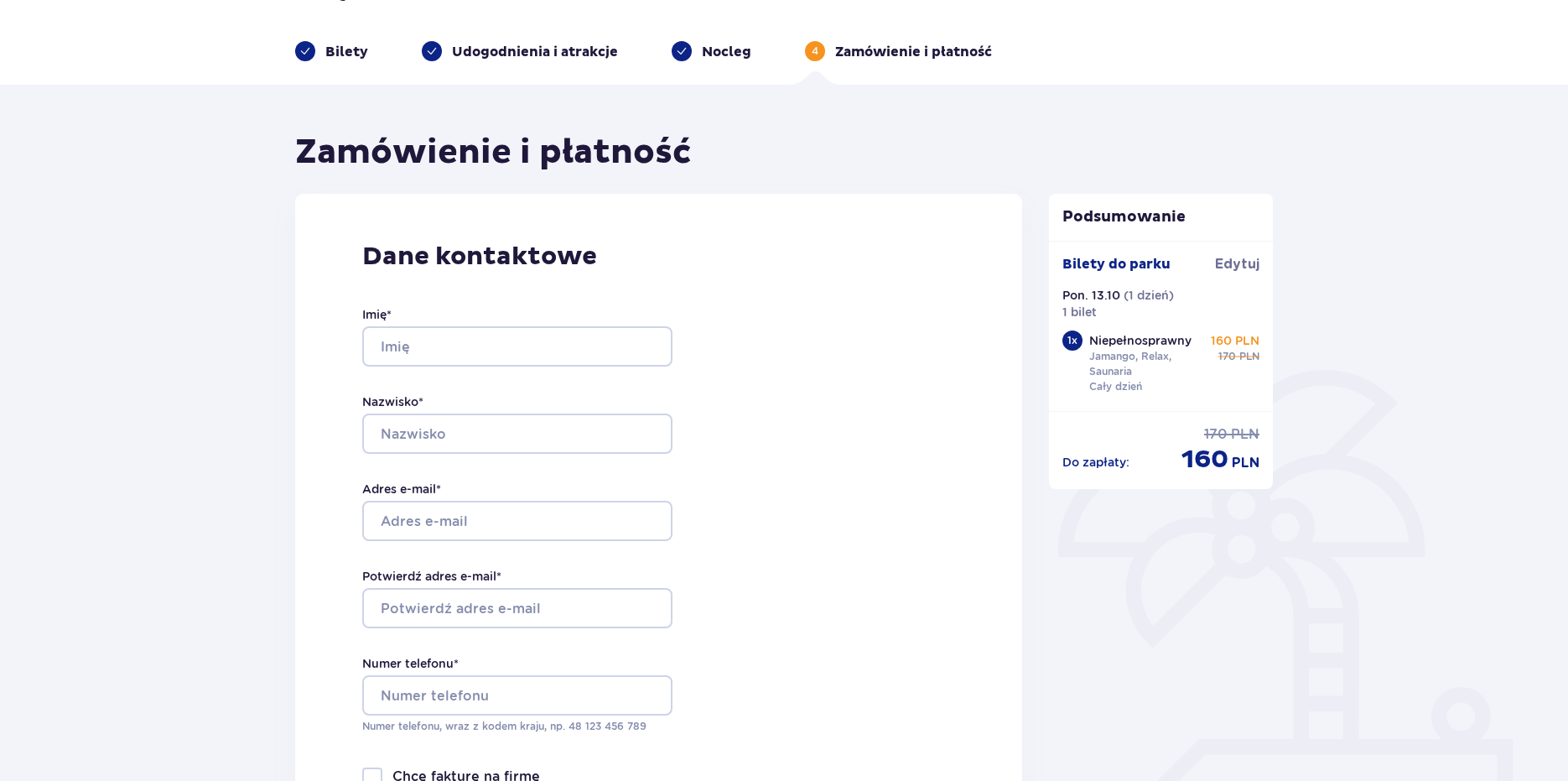
scroll to position [30, 0]
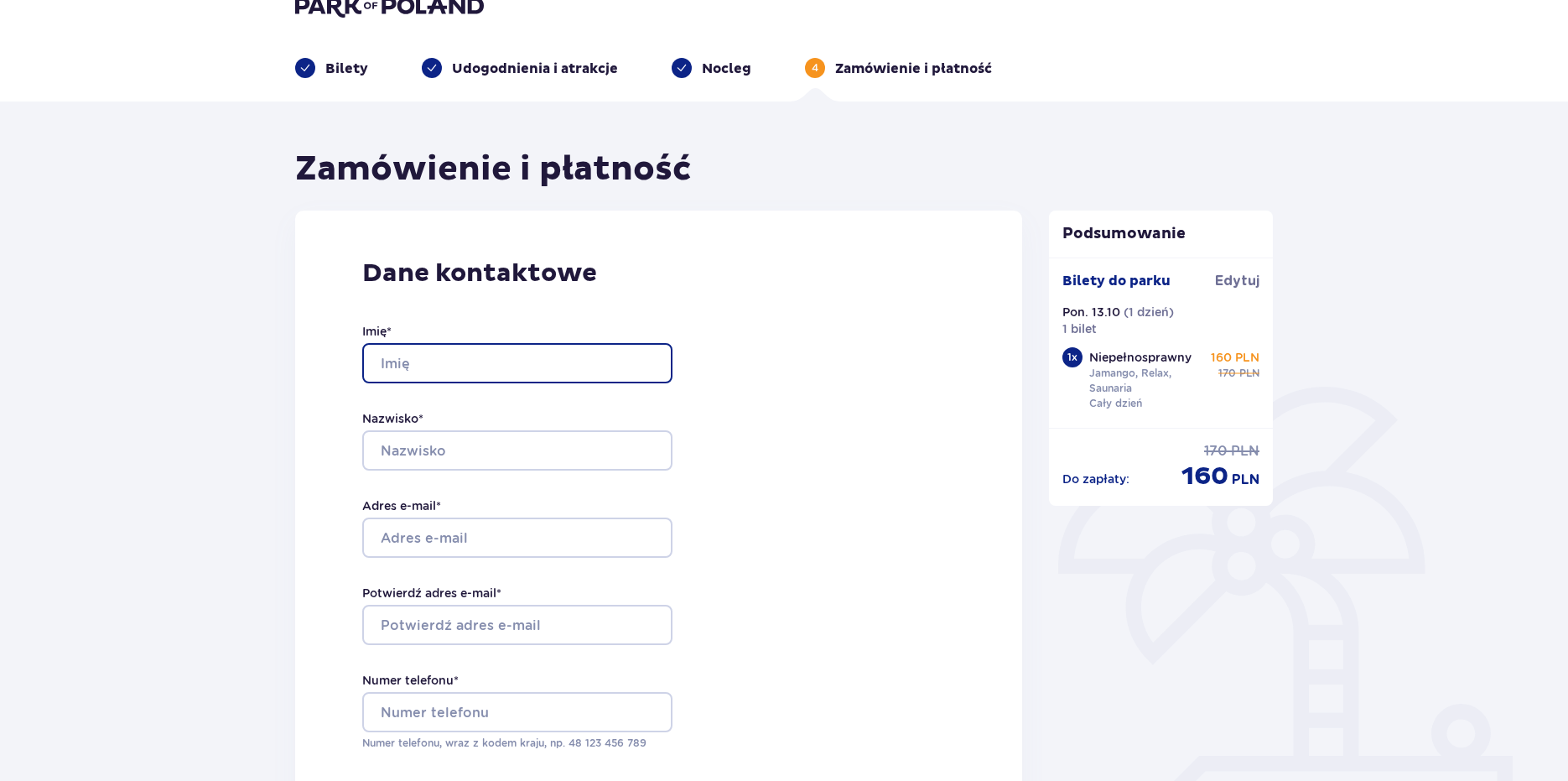
click at [569, 365] on input "Imię *" at bounding box center [517, 363] width 310 height 40
type input "kacper"
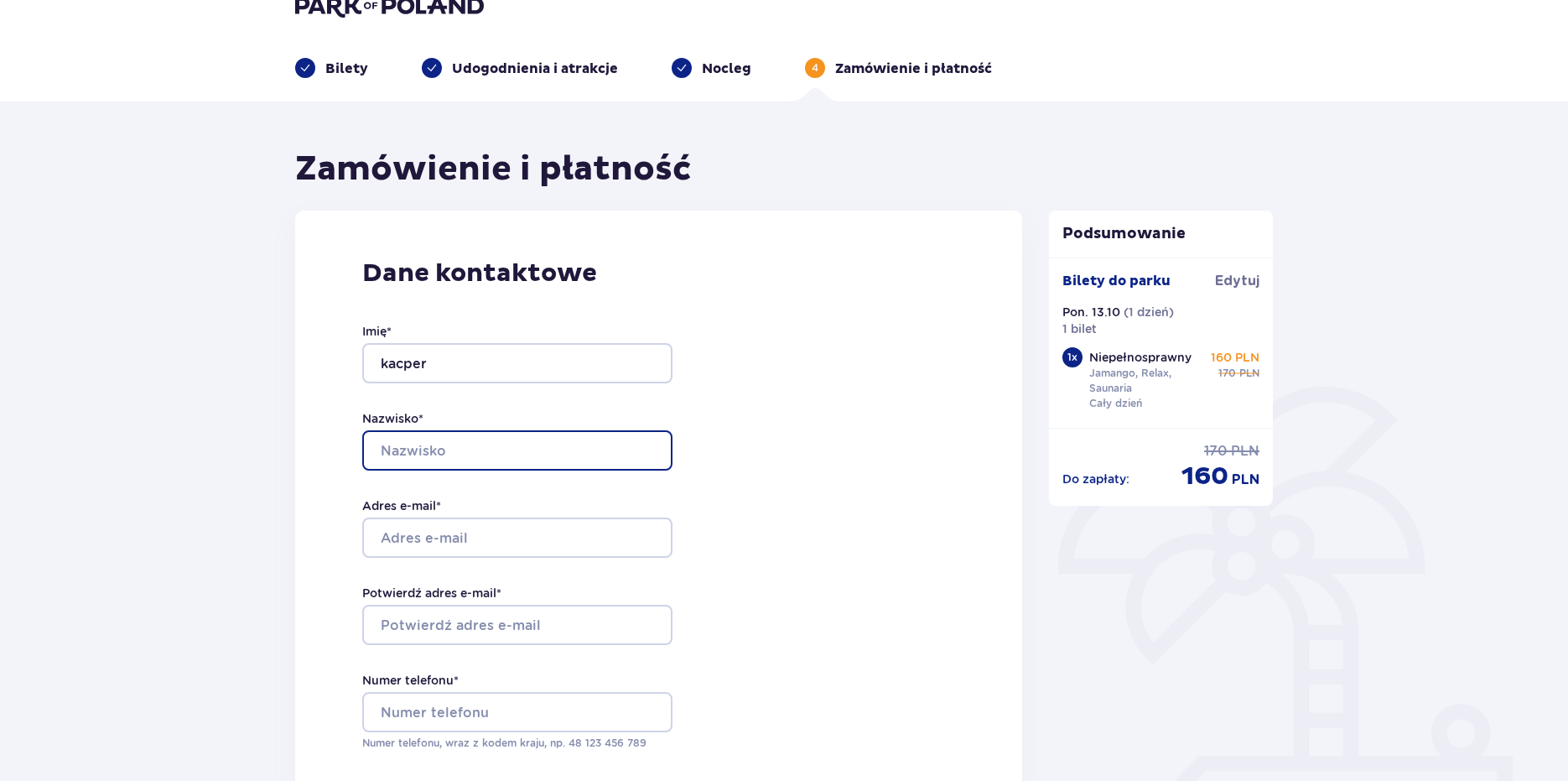
type input "piotrowski"
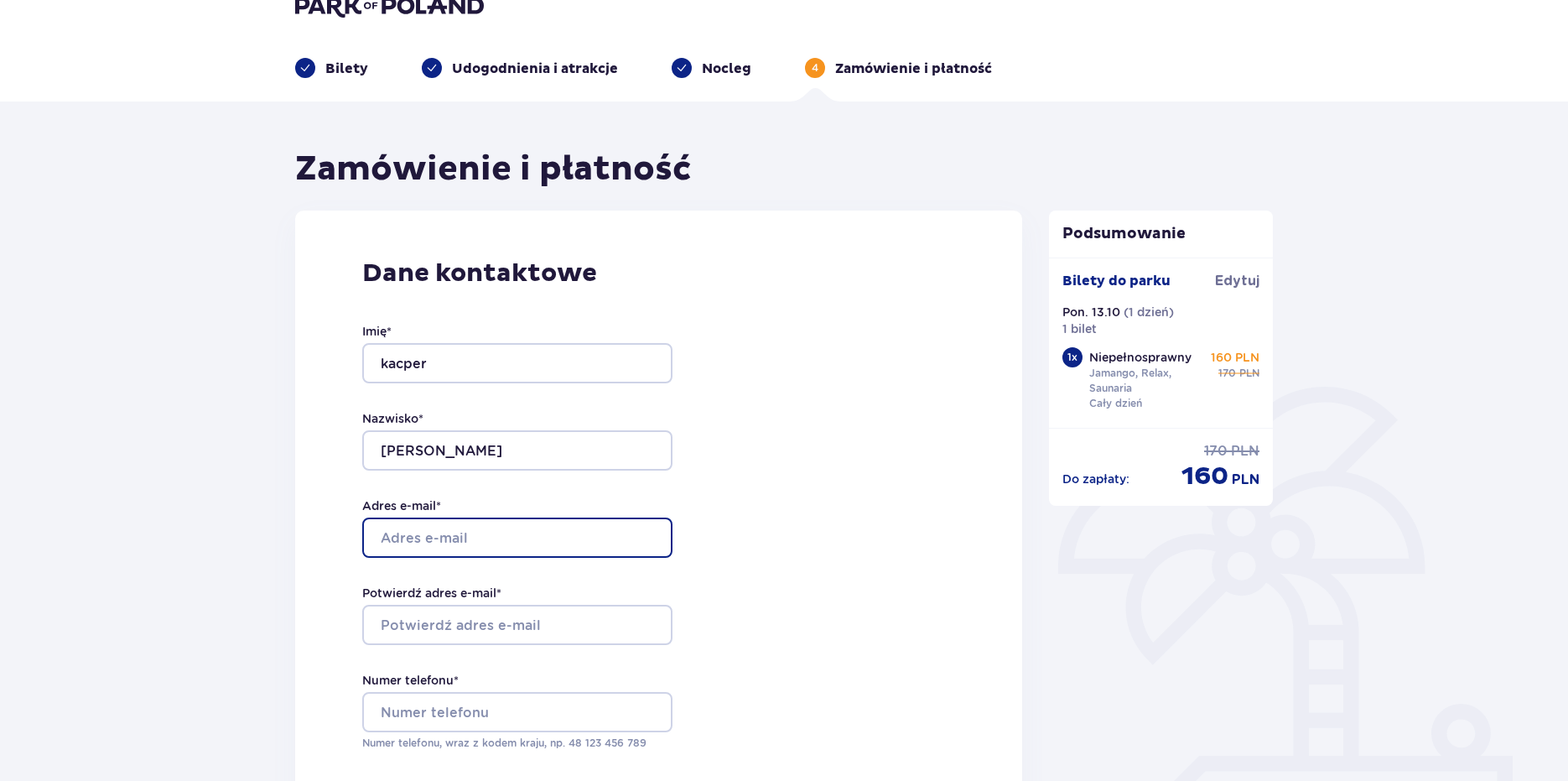
type input "kacperpiotrowski@opoczta.pl"
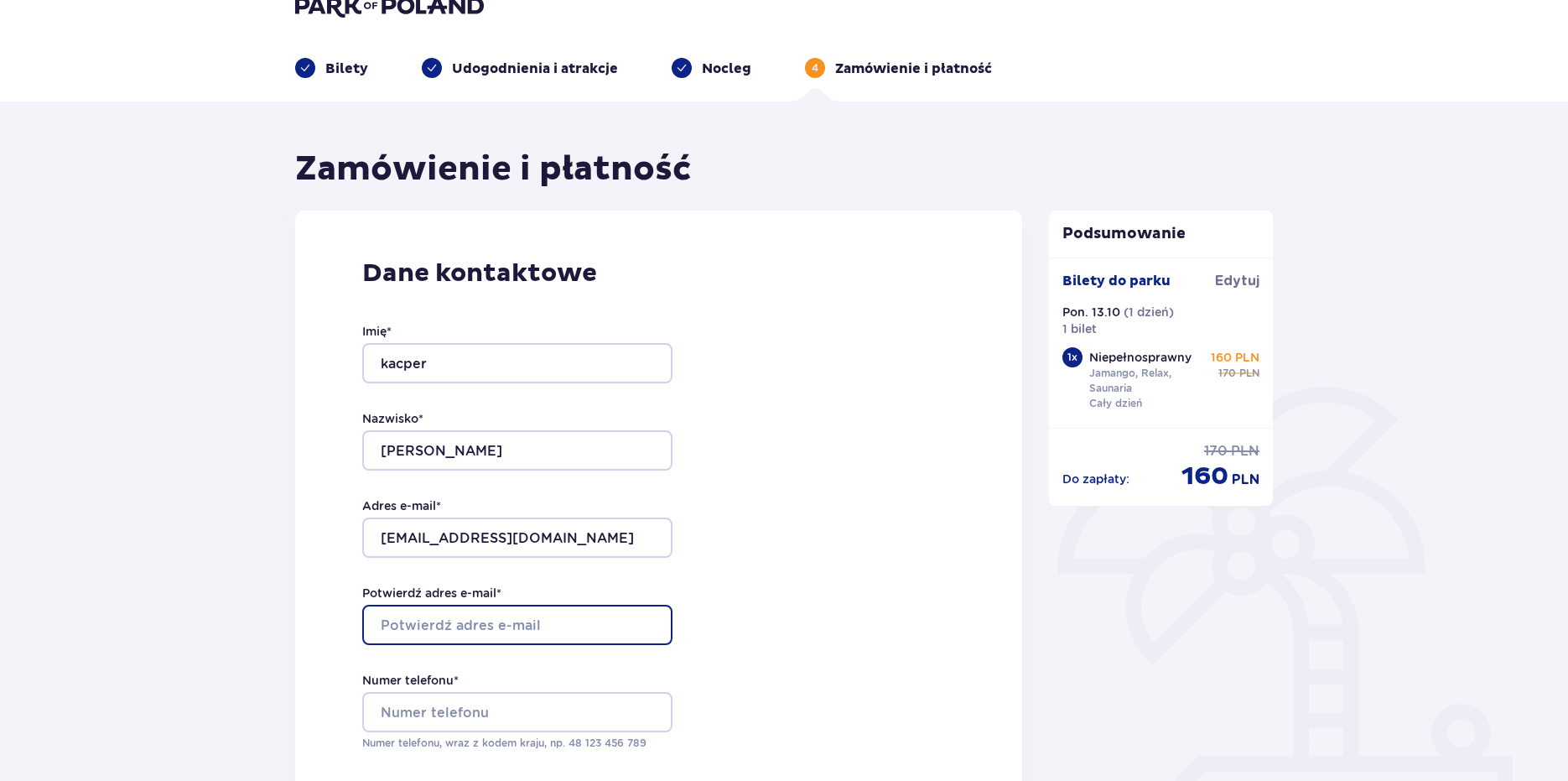
type input "kacperpiotrowski@opoczta.pl"
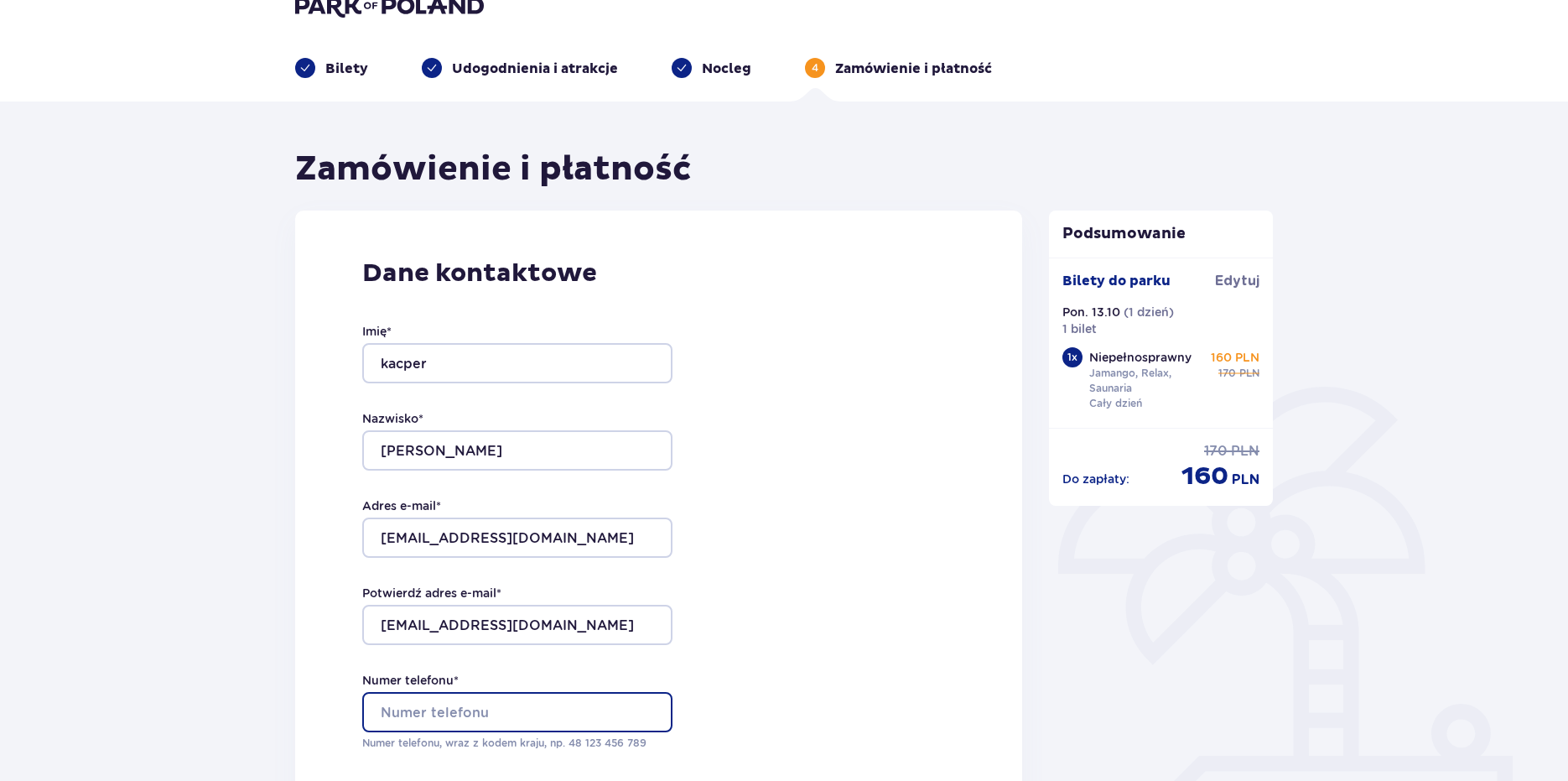
type input "+48505806500"
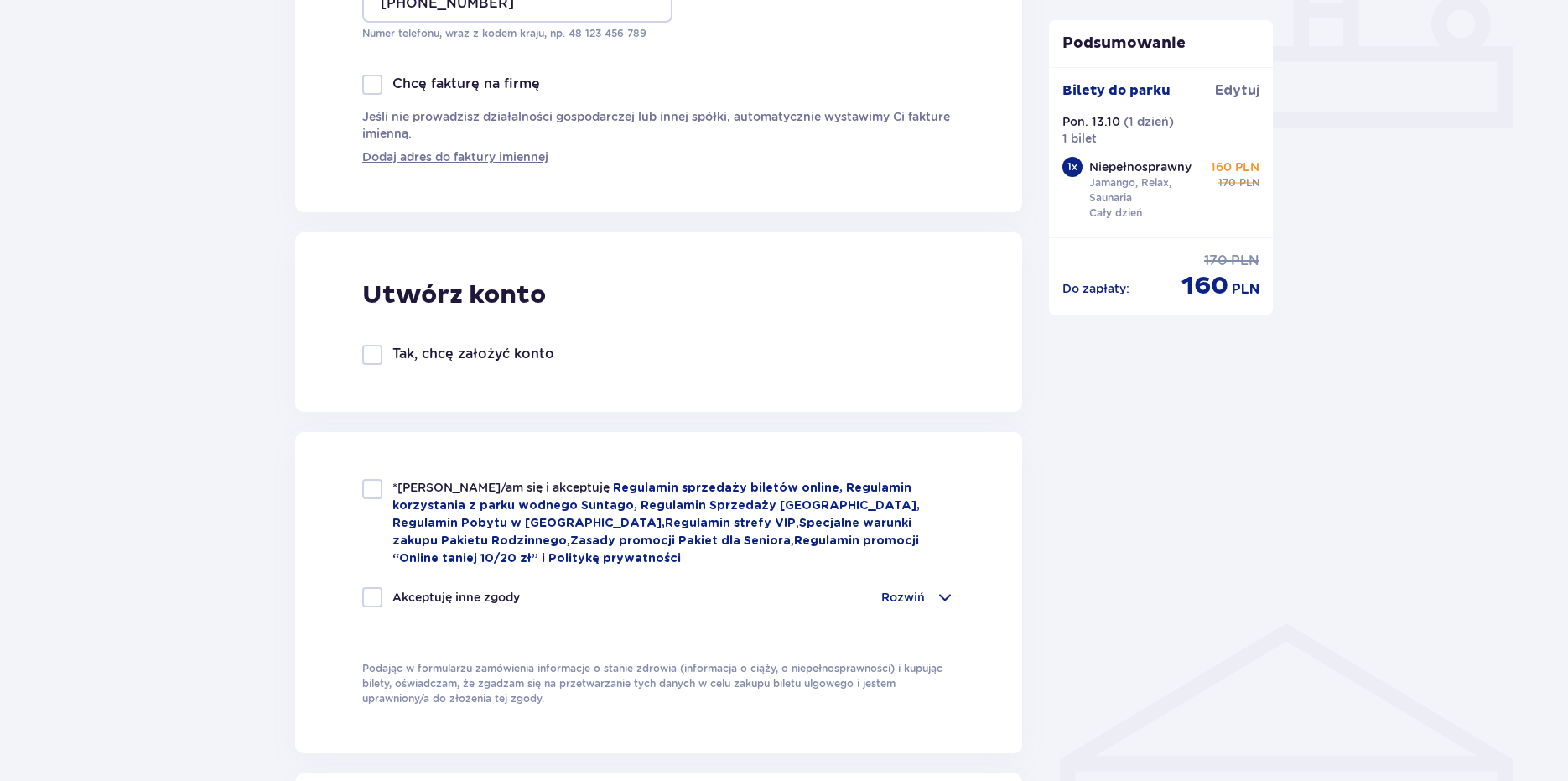
scroll to position [784, 0]
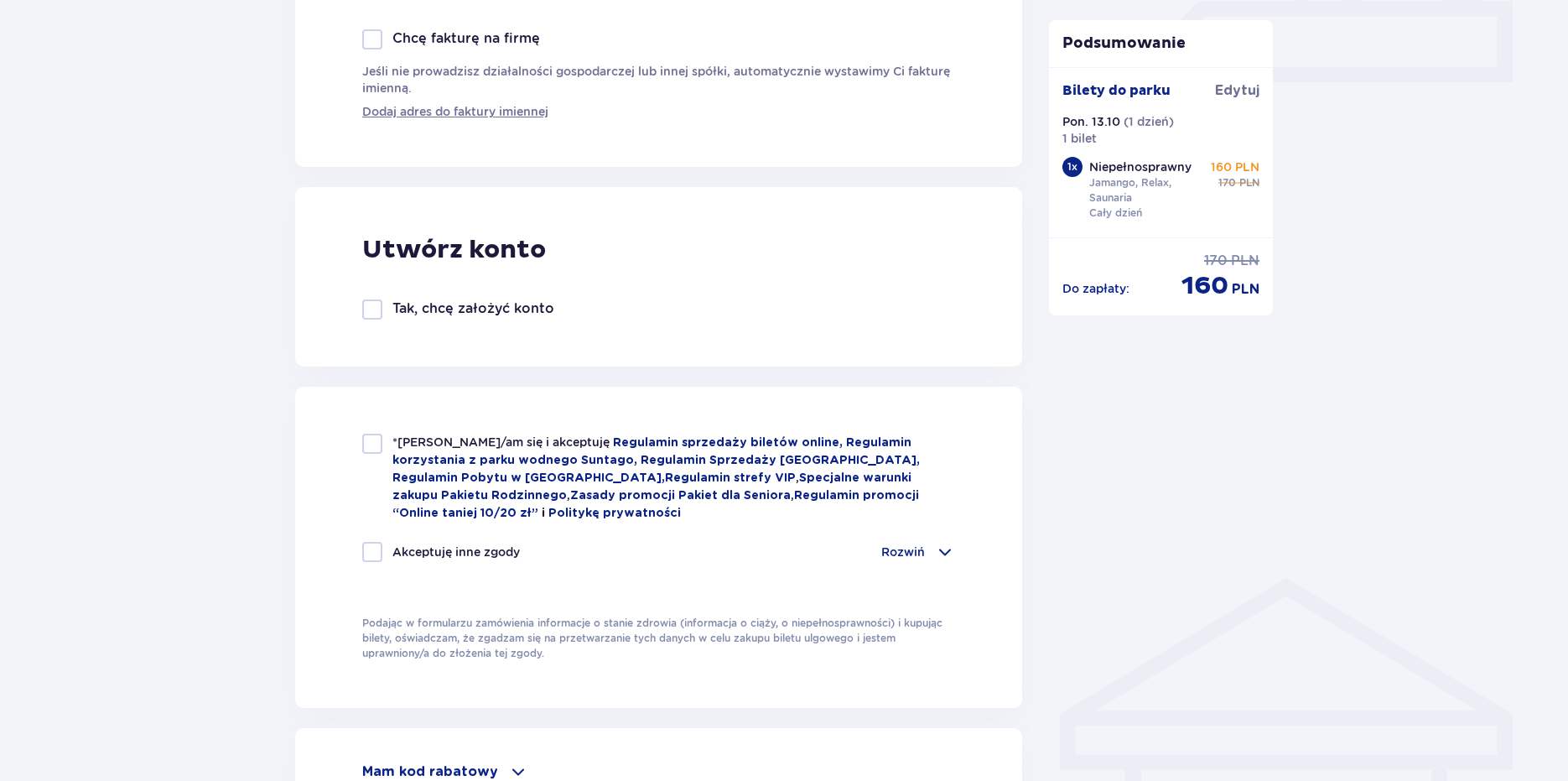
click at [385, 439] on div "*Zapoznałem/am się i akceptuję Regulamin sprzedaży biletów online, Regulamin ko…" at bounding box center [659, 478] width 593 height 88
checkbox input "true"
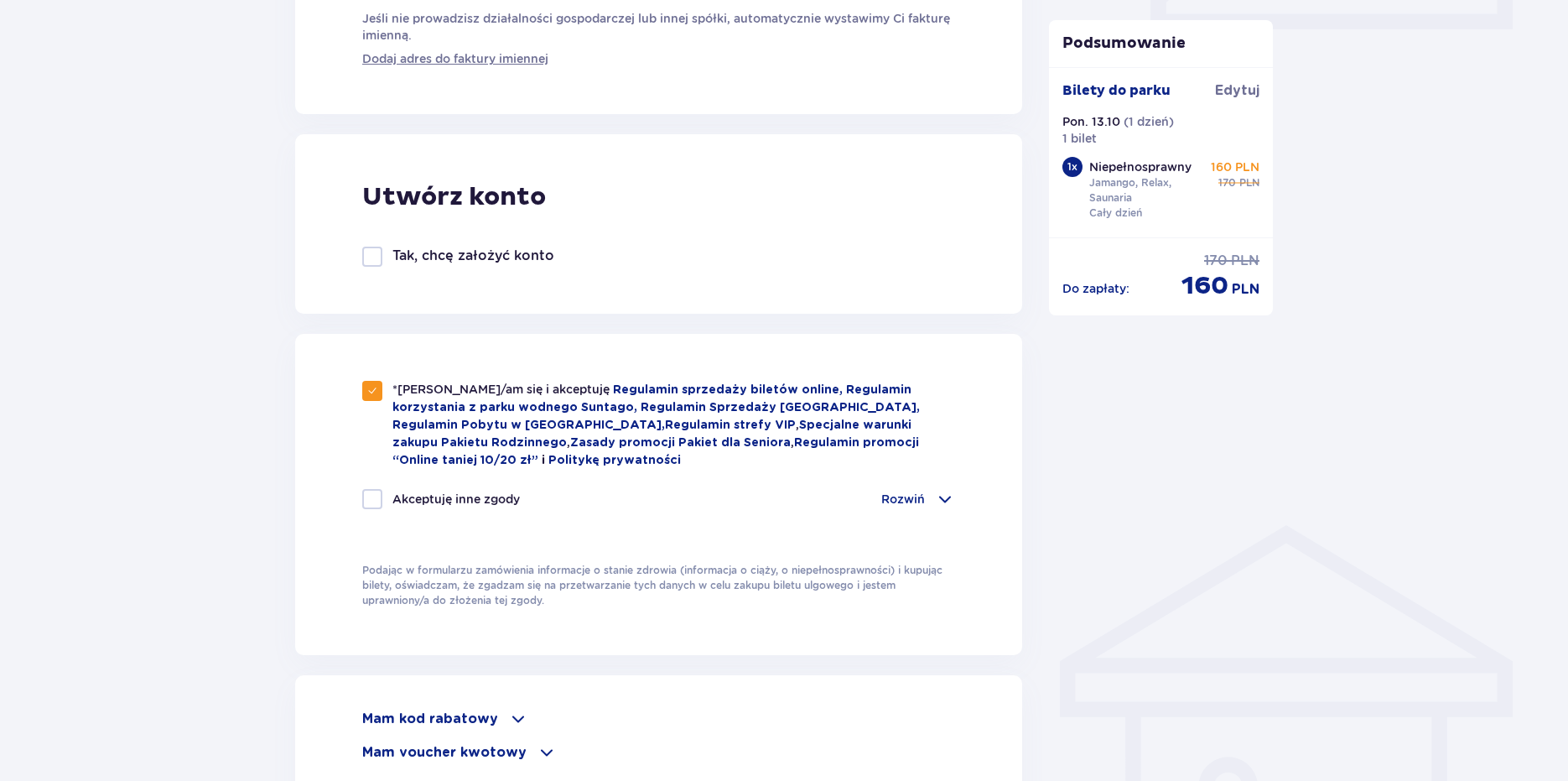
scroll to position [1120, 0]
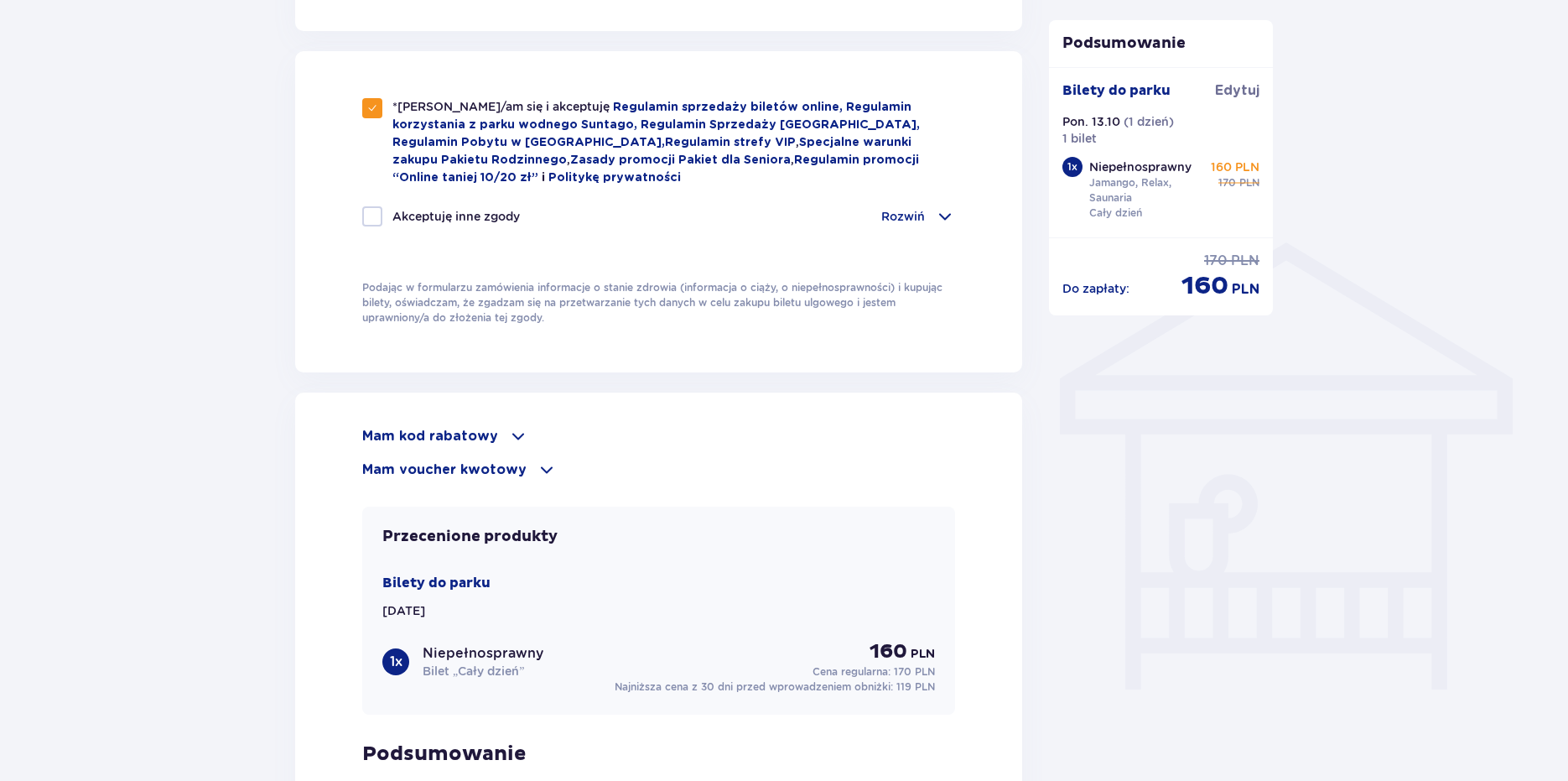
click at [483, 431] on p "Mam kod rabatowy" at bounding box center [430, 436] width 136 height 18
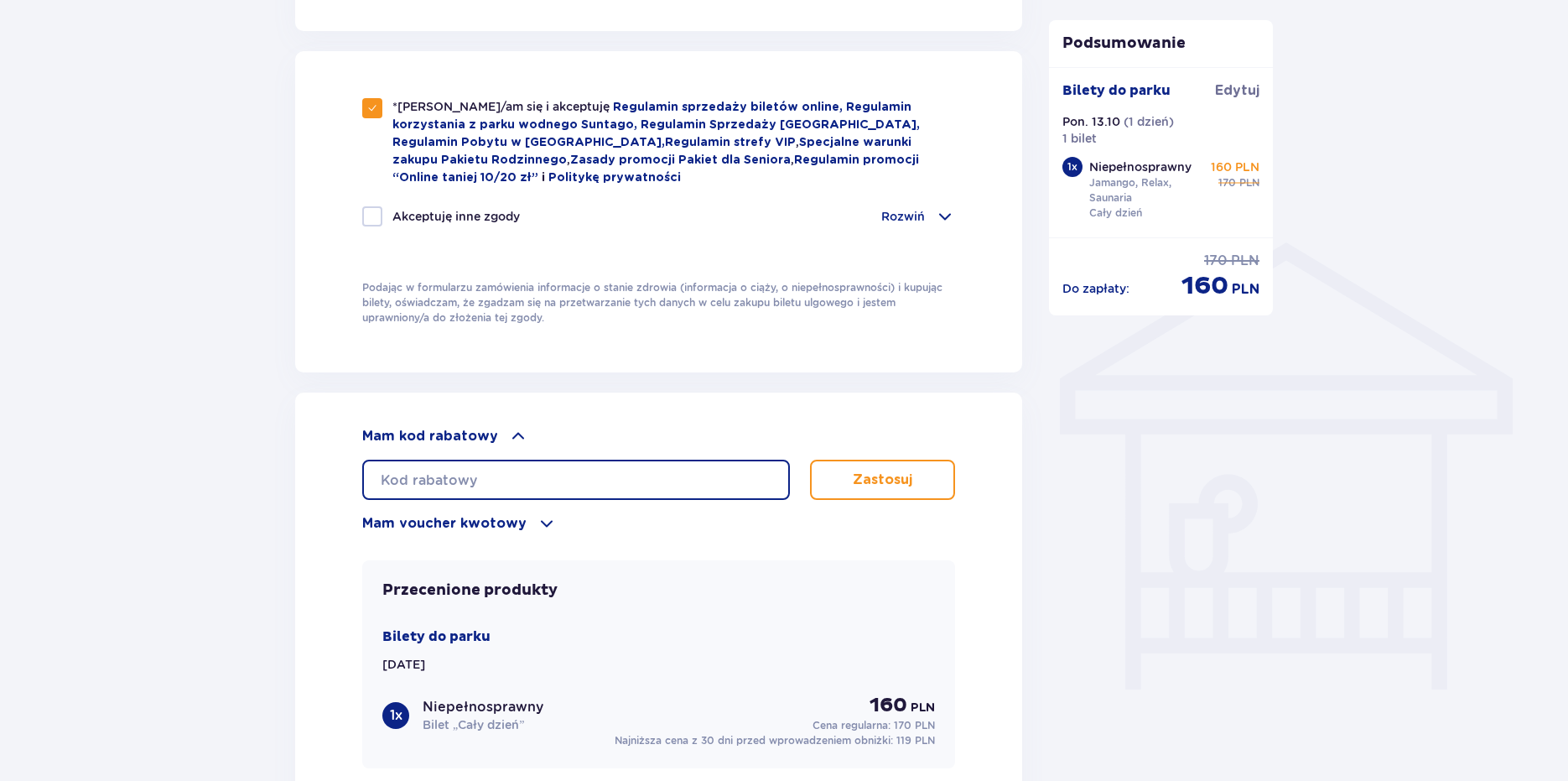
click at [485, 479] on input "text" at bounding box center [576, 480] width 428 height 40
type input "STUDENT30"
click at [836, 484] on button "Zastosuj" at bounding box center [882, 480] width 145 height 40
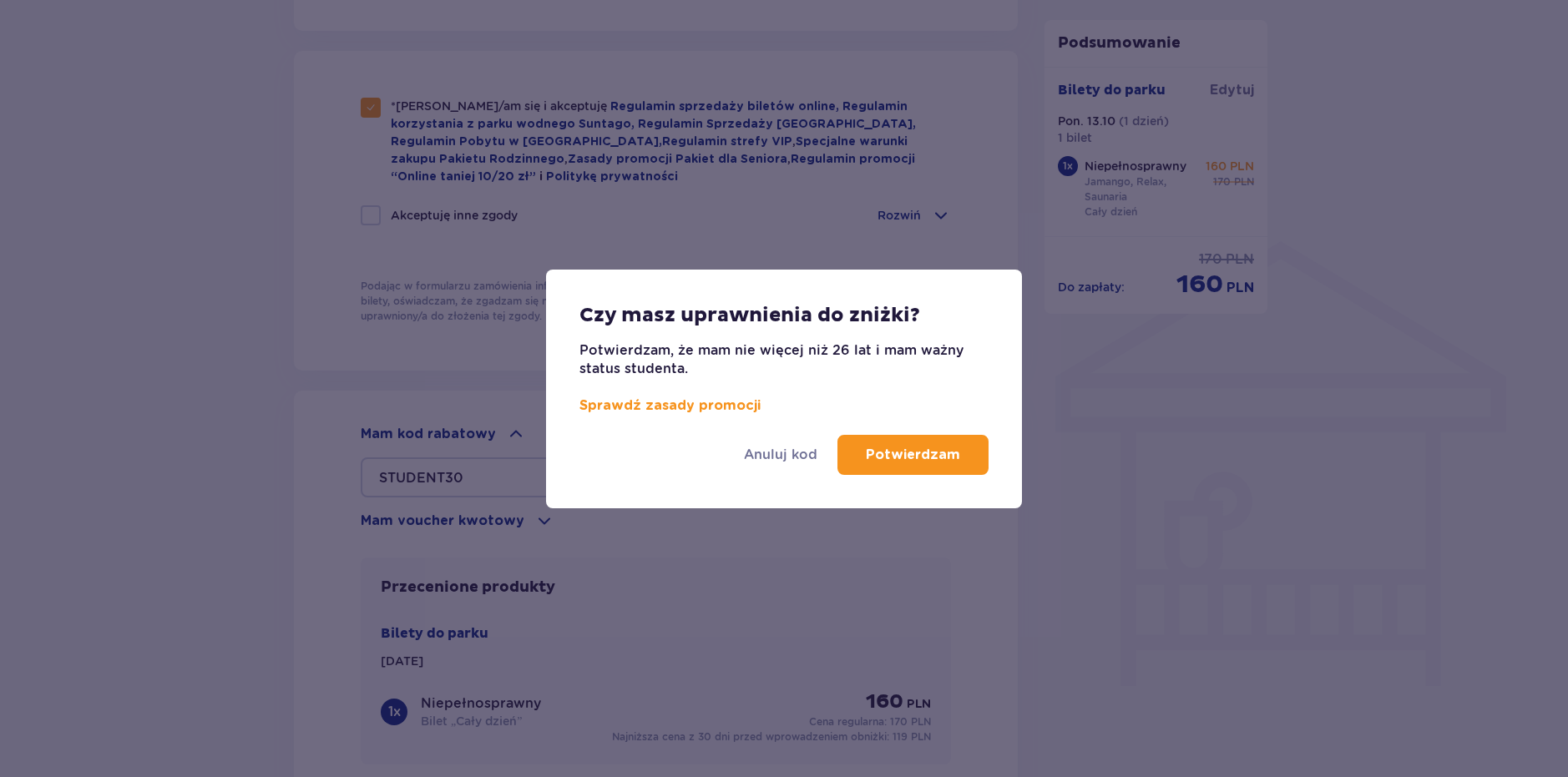
click at [900, 453] on p "Potwierdzam" at bounding box center [912, 454] width 95 height 18
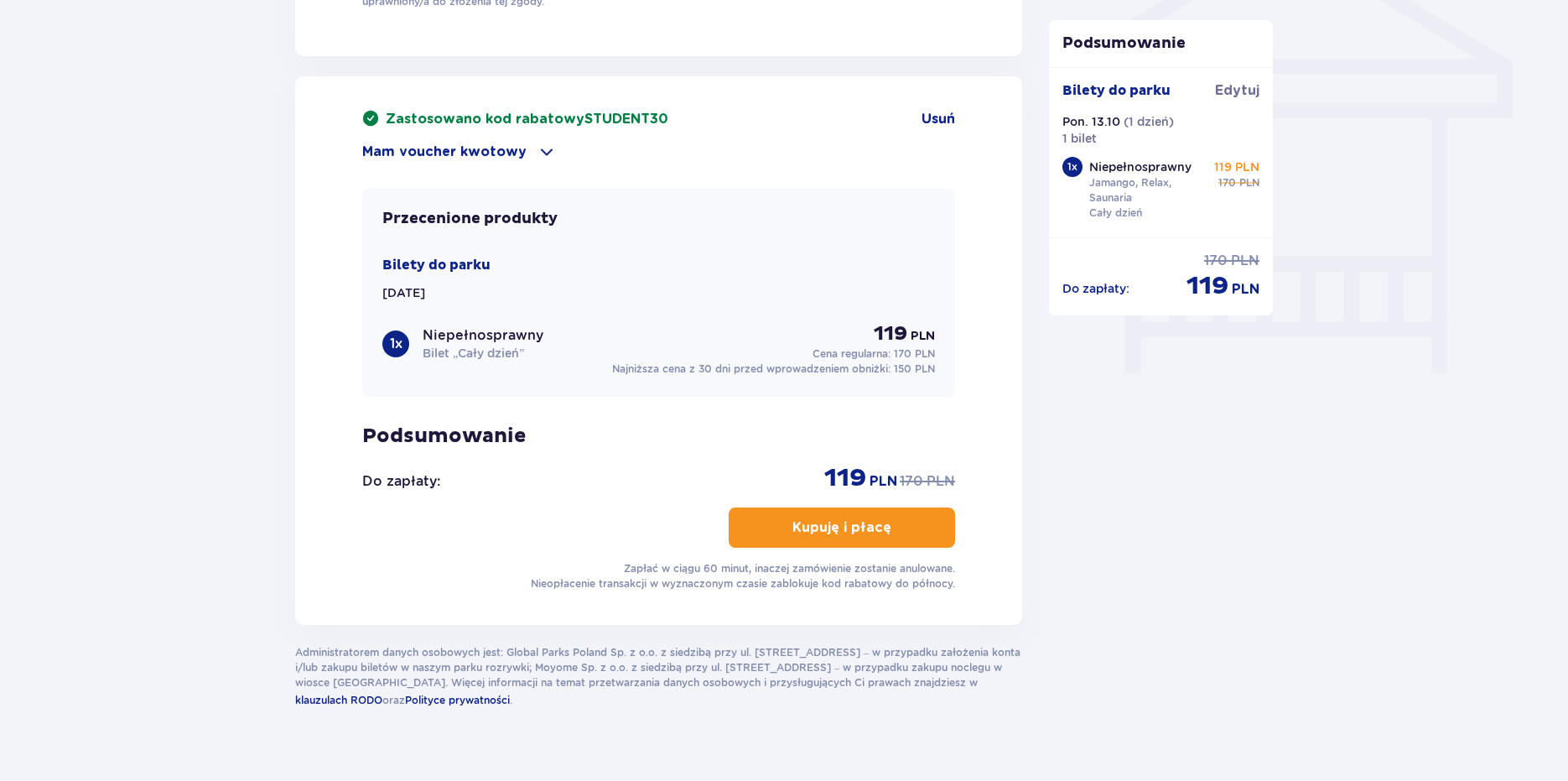
scroll to position [1456, 0]
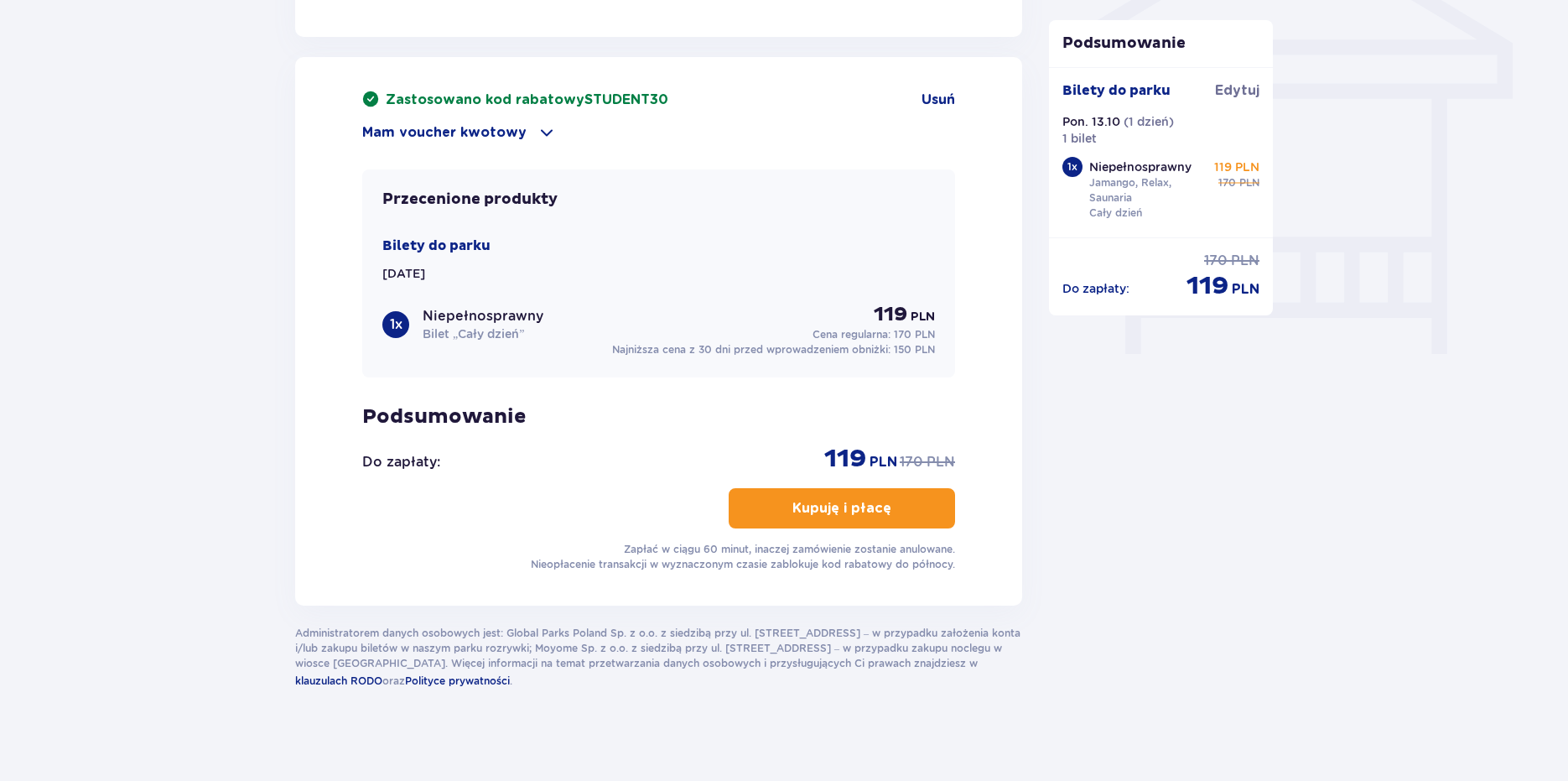
click at [810, 506] on p "Kupuję i płacę" at bounding box center [842, 508] width 99 height 18
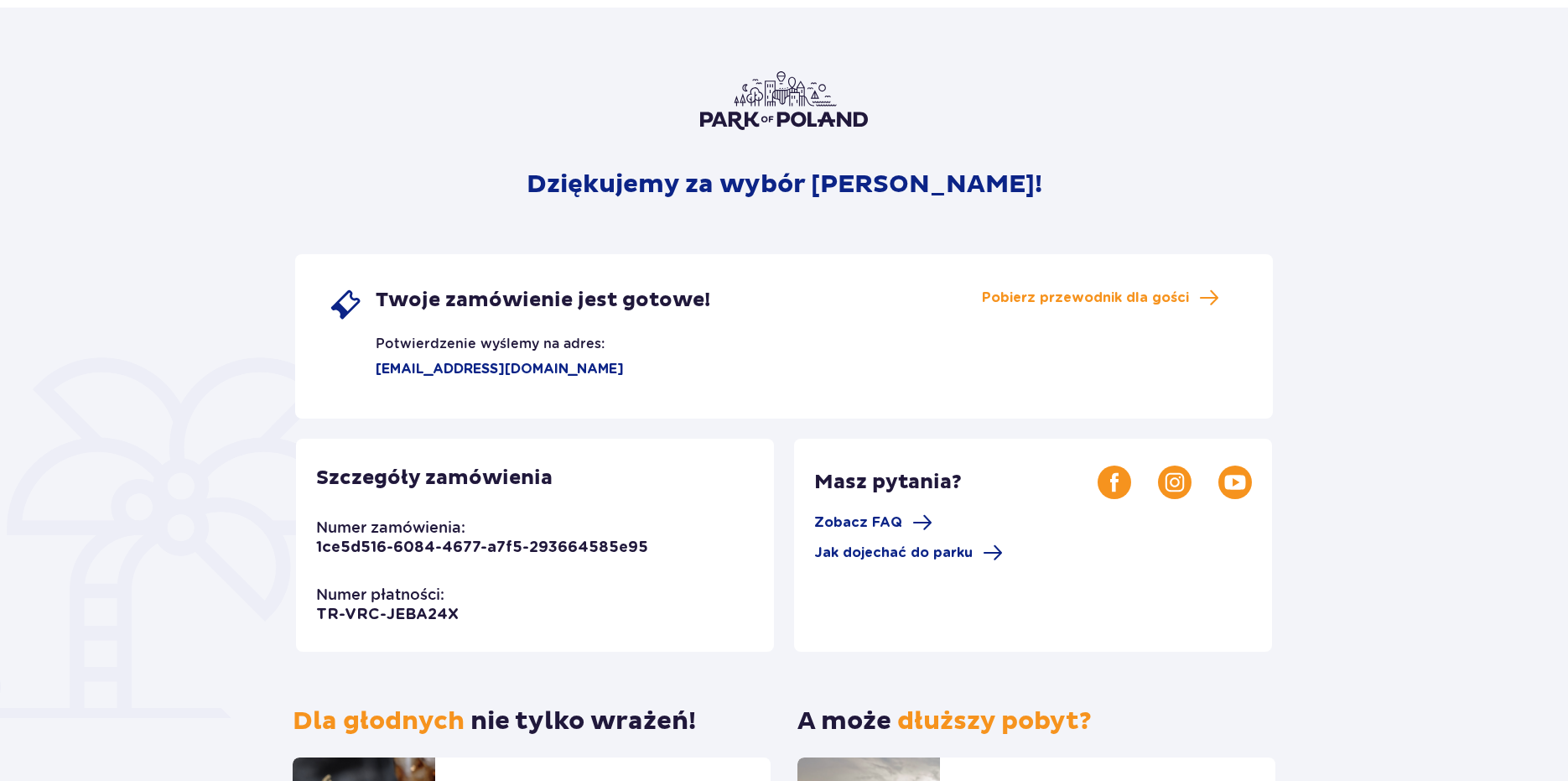
scroll to position [84, 0]
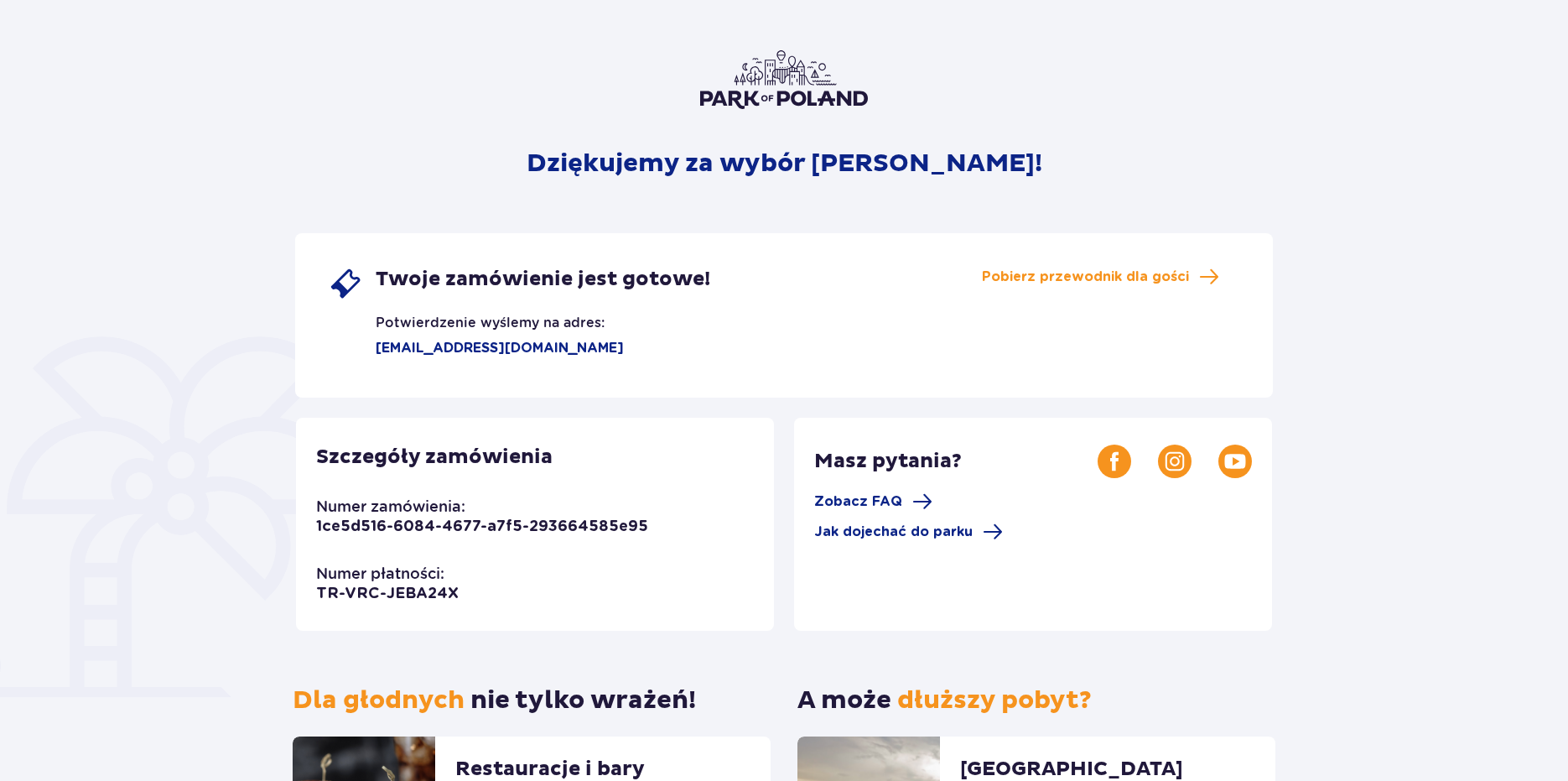
click at [590, 463] on div "Szczegóły zamówienia Numer zamówienia: 1ce5d516-6084-4677-a7f5-293664585e95 Num…" at bounding box center [535, 524] width 478 height 214
click at [889, 350] on div "Twoje zamówienie jest gotowe! Potwierdzenie wyślemy na adres: kacperpiotrowski@…" at bounding box center [784, 316] width 978 height 165
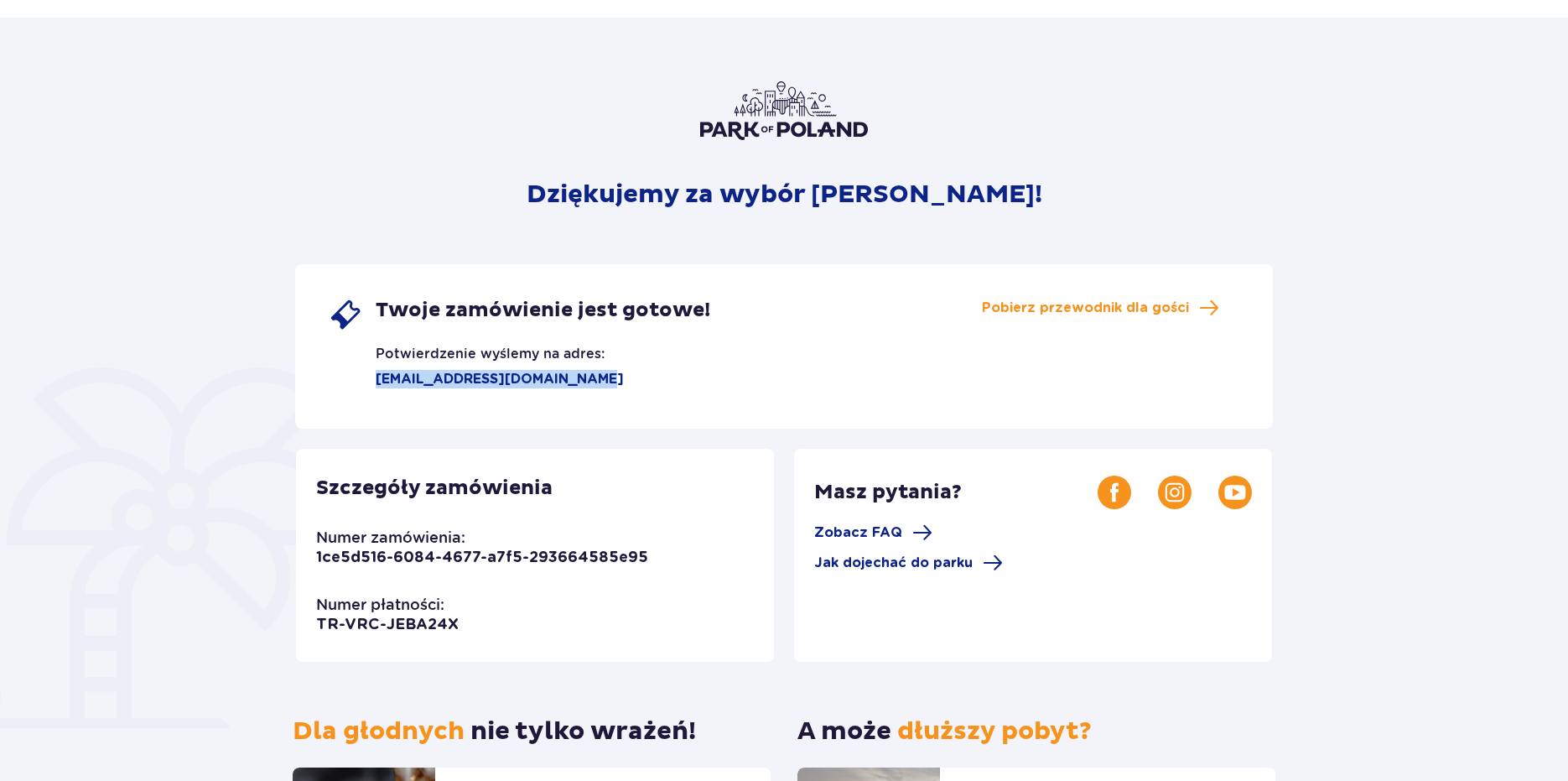
drag, startPoint x: 379, startPoint y: 374, endPoint x: 579, endPoint y: 389, distance: 200.6
click at [579, 389] on div "Twoje zamówienie jest gotowe! Potwierdzenie wyślemy na adres: kacperpiotrowski@…" at bounding box center [519, 343] width 382 height 91
click at [612, 381] on div "Twoje zamówienie jest gotowe! Potwierdzenie wyślemy na adres: kacperpiotrowski@…" at bounding box center [519, 343] width 382 height 91
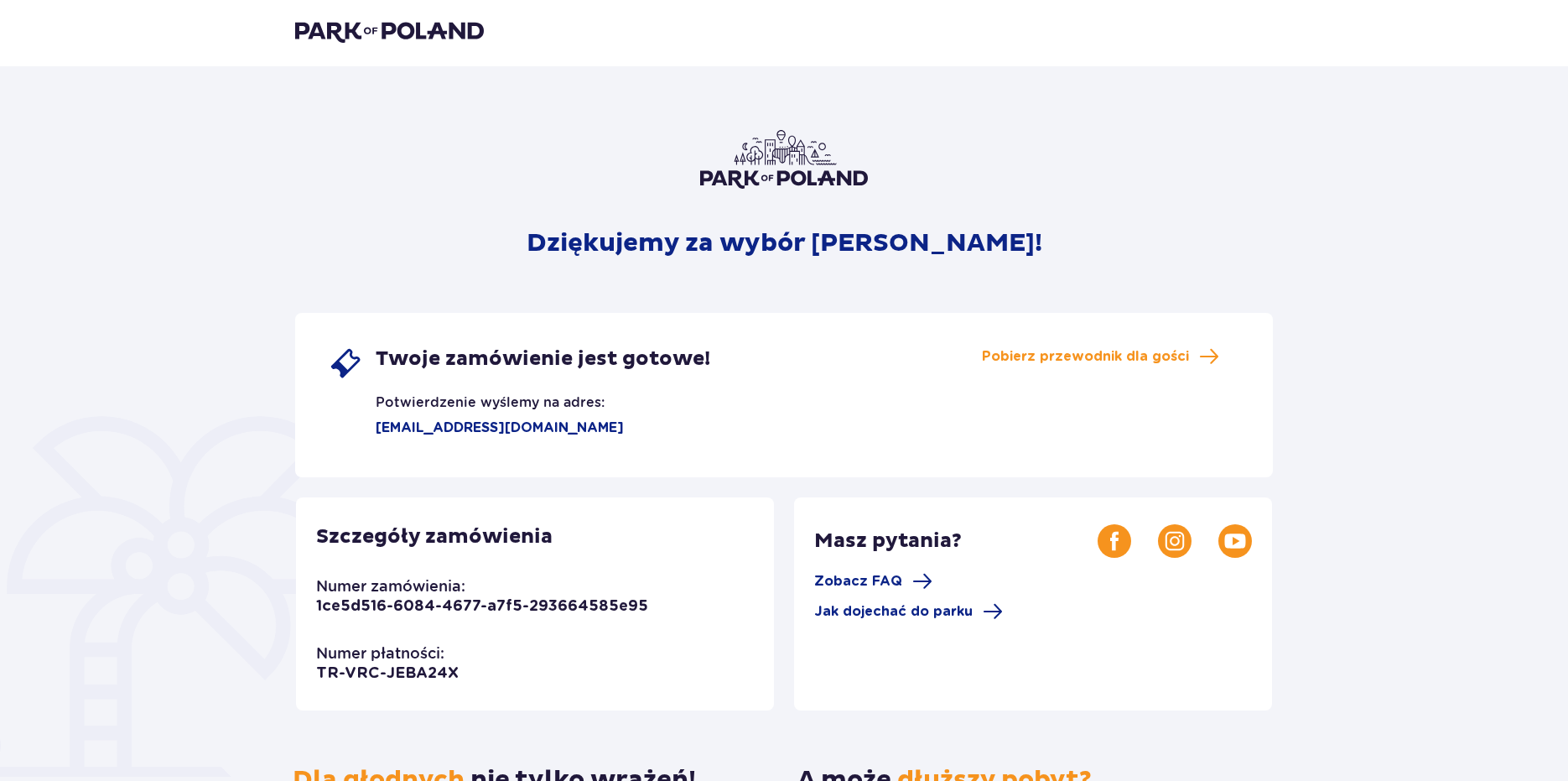
scroll to position [0, 0]
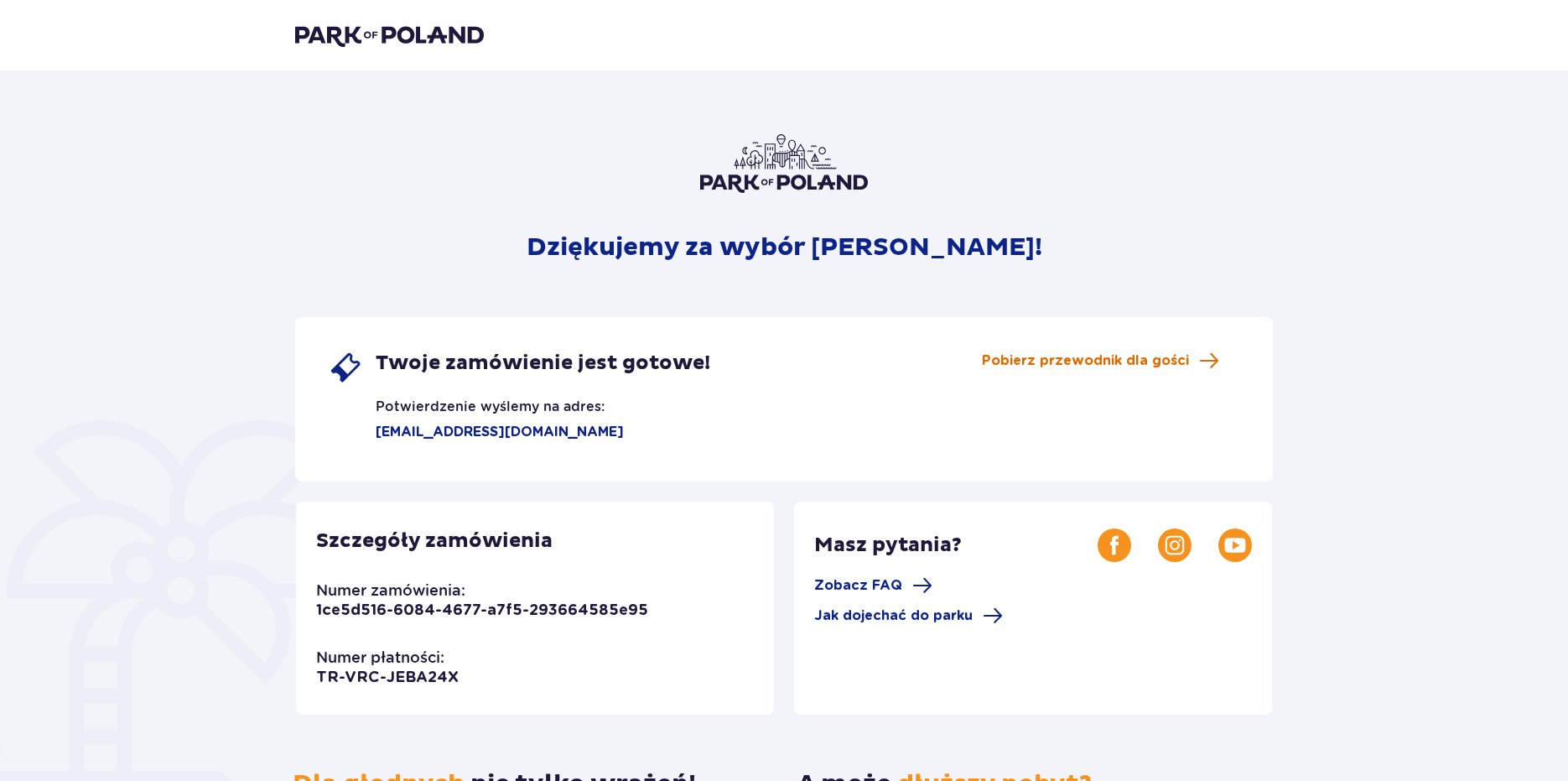
click at [1063, 369] on span "Pobierz przewodnik dla gości" at bounding box center [1085, 360] width 207 height 18
click at [889, 593] on span "Zobacz FAQ" at bounding box center [858, 585] width 88 height 18
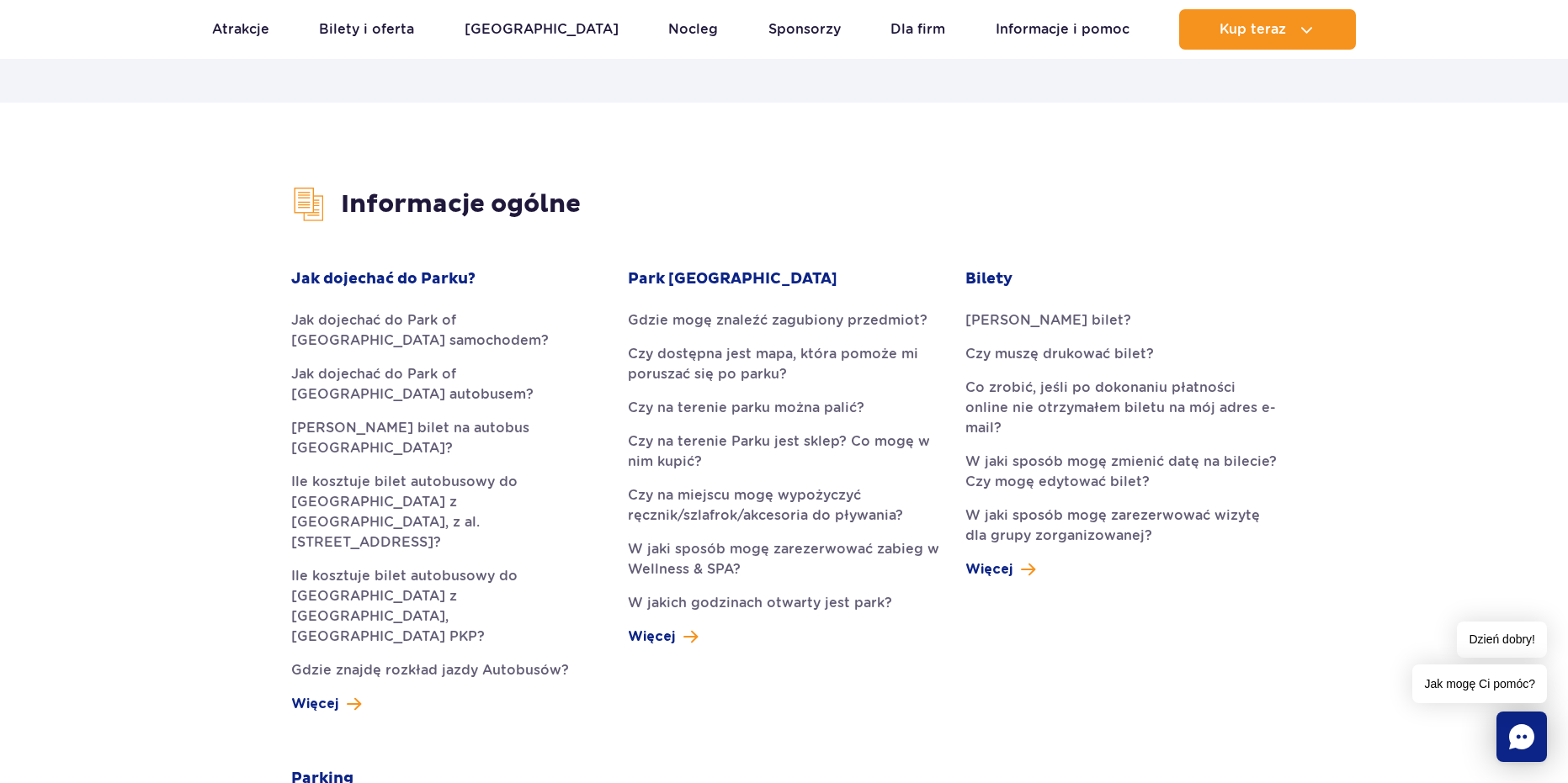
scroll to position [505, 0]
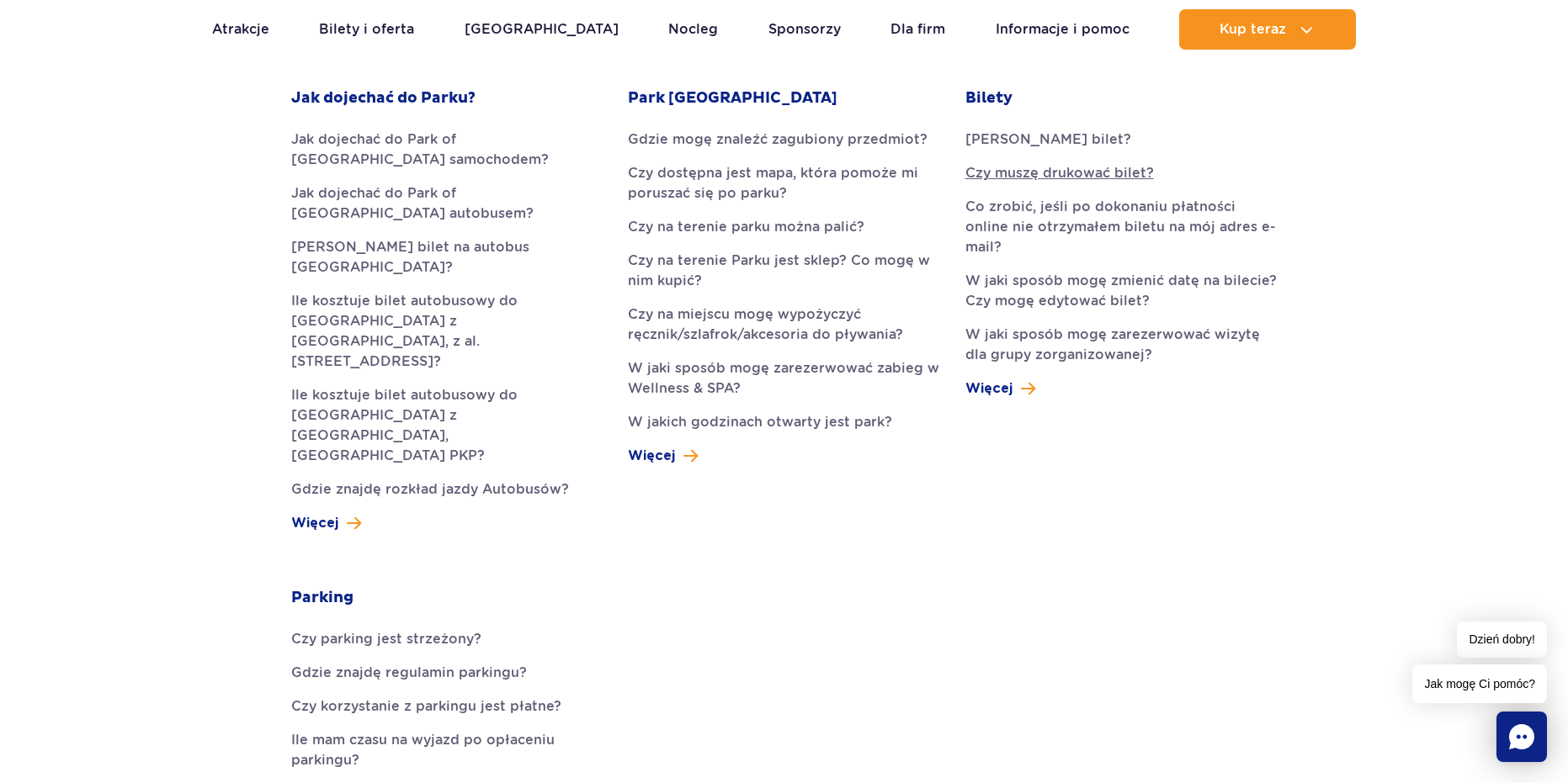
click at [1065, 175] on link "Czy muszę drukować bilet?" at bounding box center [1120, 173] width 311 height 20
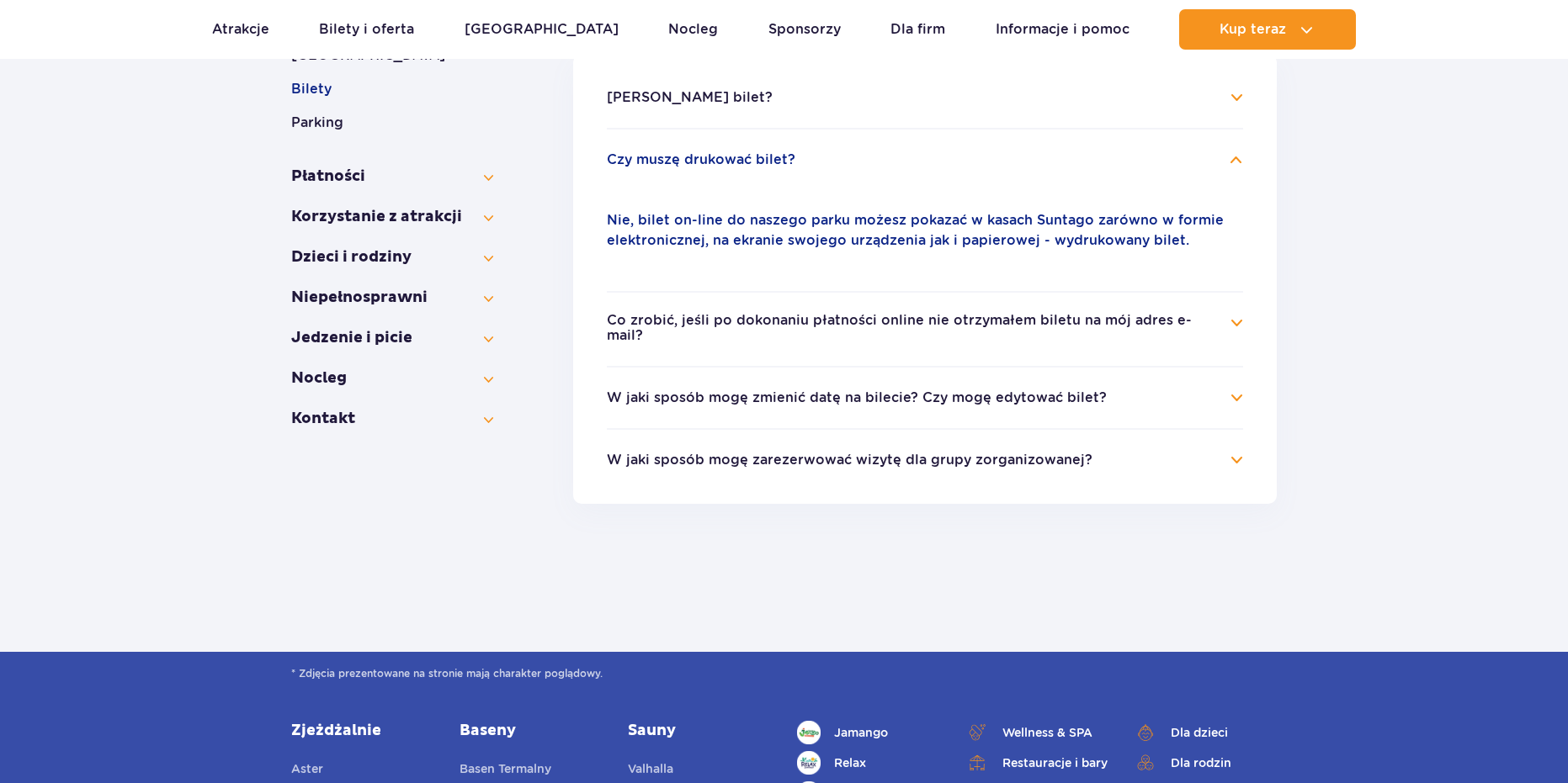
scroll to position [355, 0]
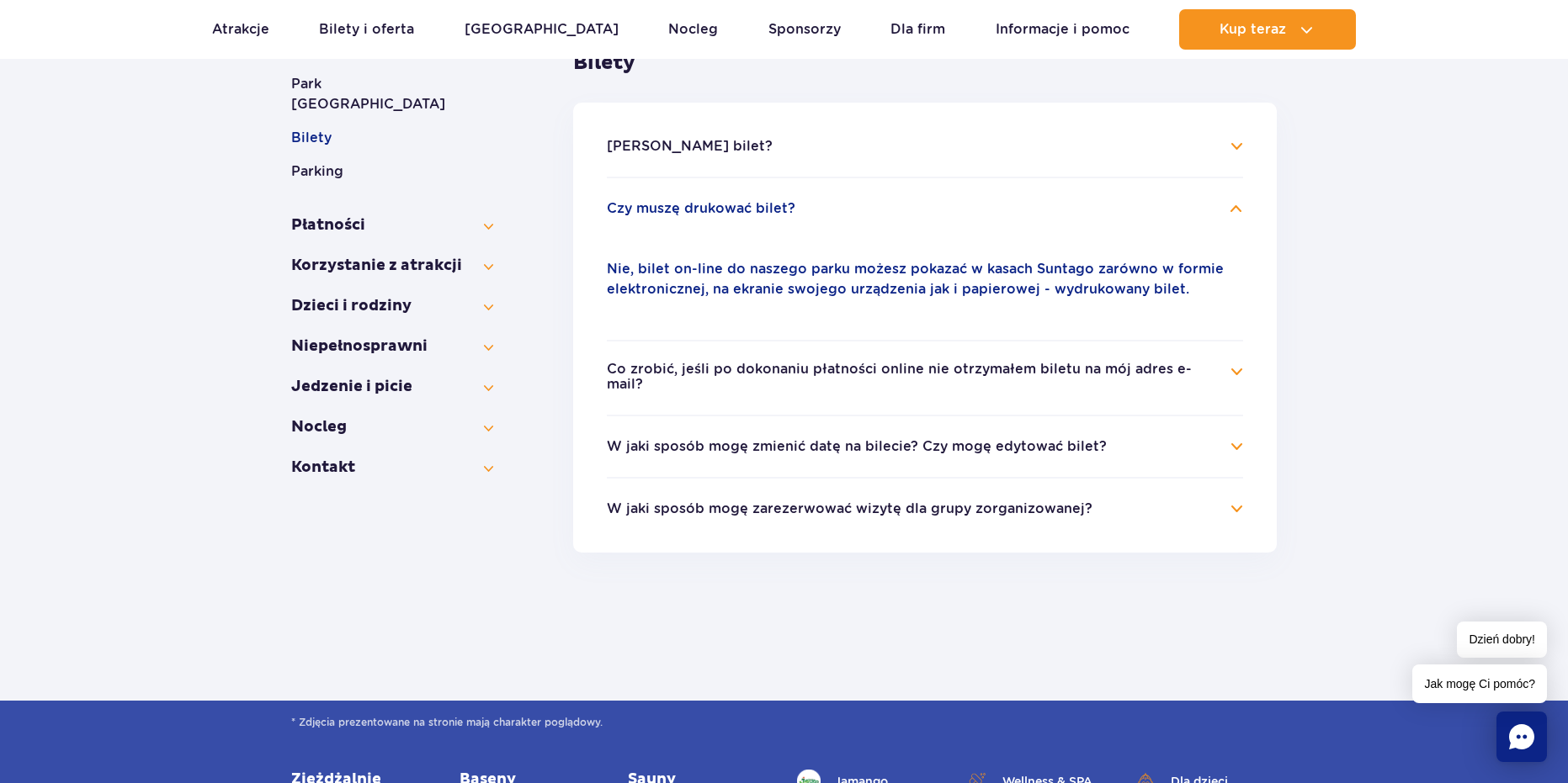
click at [831, 364] on button "Co zrobić, jeśli po dokonaniu płatności online nie otrzymałem biletu na mój adr…" at bounding box center [912, 378] width 611 height 31
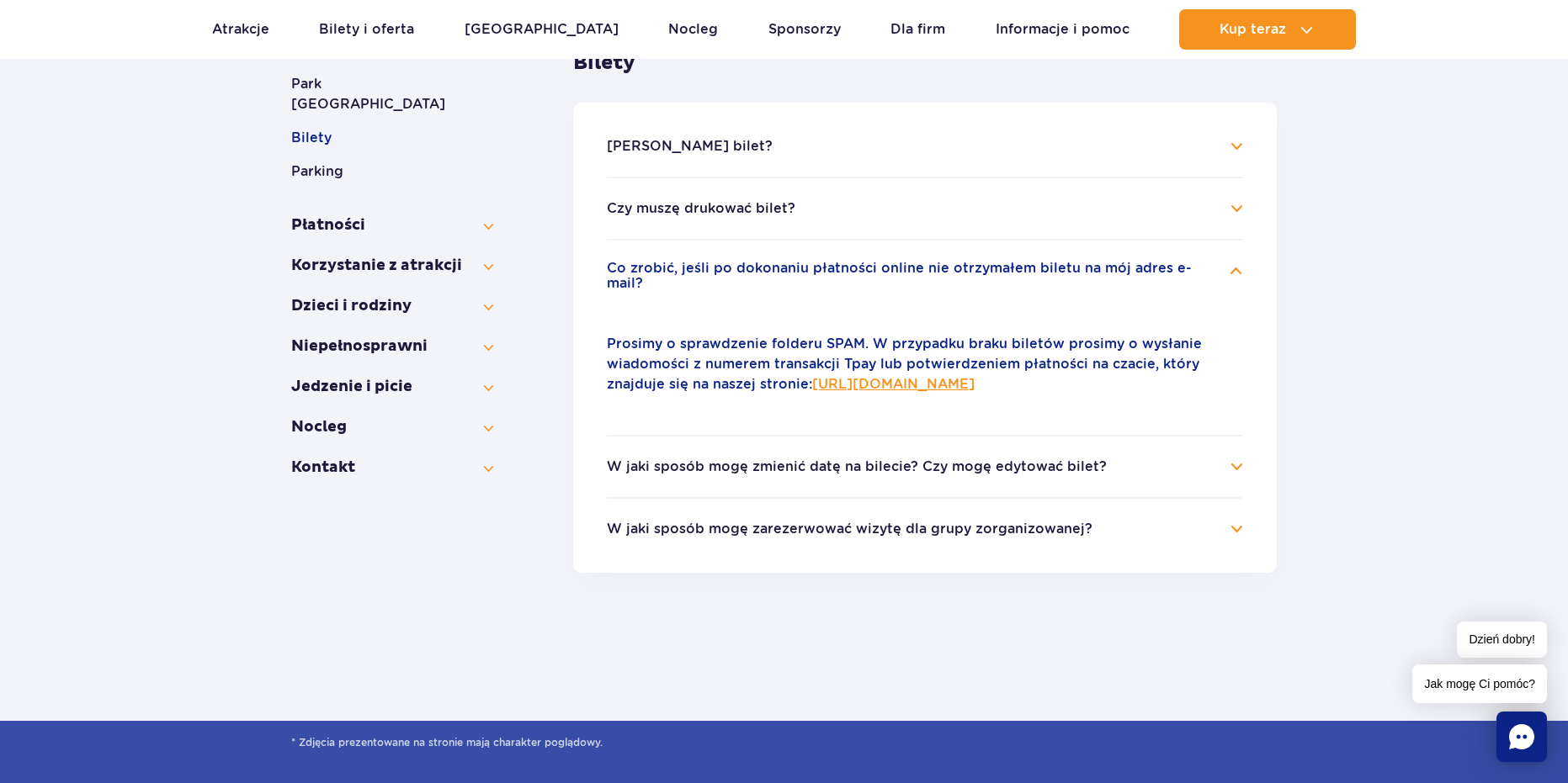
click at [1220, 260] on li "Co zrobić, jeśli po dokonaniu płatności online nie otrzymałem biletu na mój adr…" at bounding box center [925, 336] width 636 height 196
click at [1228, 273] on h4 "Co zrobić, jeśli po dokonaniu płatności online nie otrzymałem biletu na mój adr…" at bounding box center [925, 277] width 636 height 33
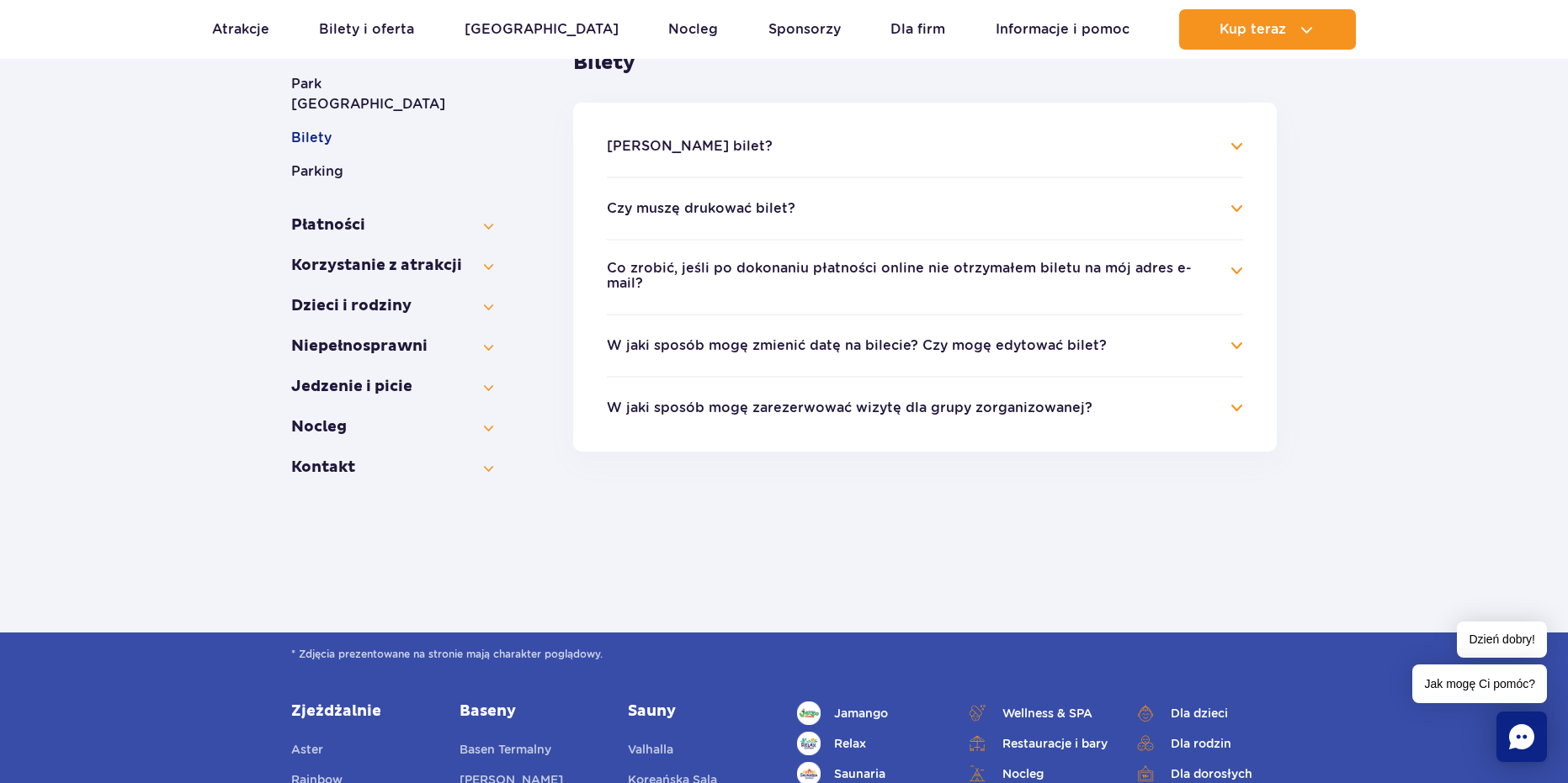
click at [1230, 275] on h4 "Co zrobić, jeśli po dokonaniu płatności online nie otrzymałem biletu na mój adr…" at bounding box center [925, 277] width 636 height 33
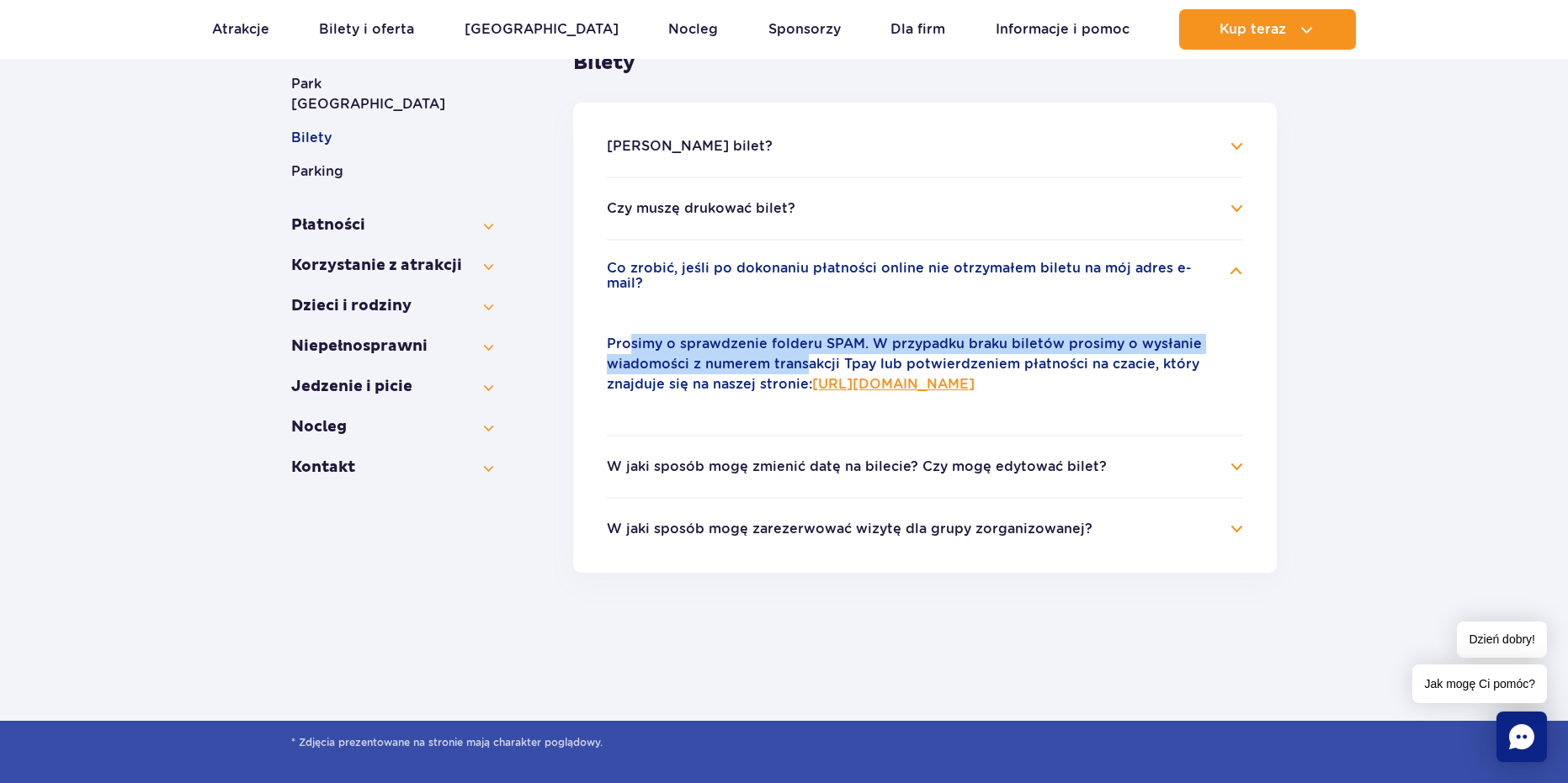
drag, startPoint x: 629, startPoint y: 339, endPoint x: 831, endPoint y: 349, distance: 202.2
click at [810, 348] on p "Prosimy o sprawdzenie folderu SPAM. W przypadku braku biletów prosimy o wysłani…" at bounding box center [925, 364] width 636 height 60
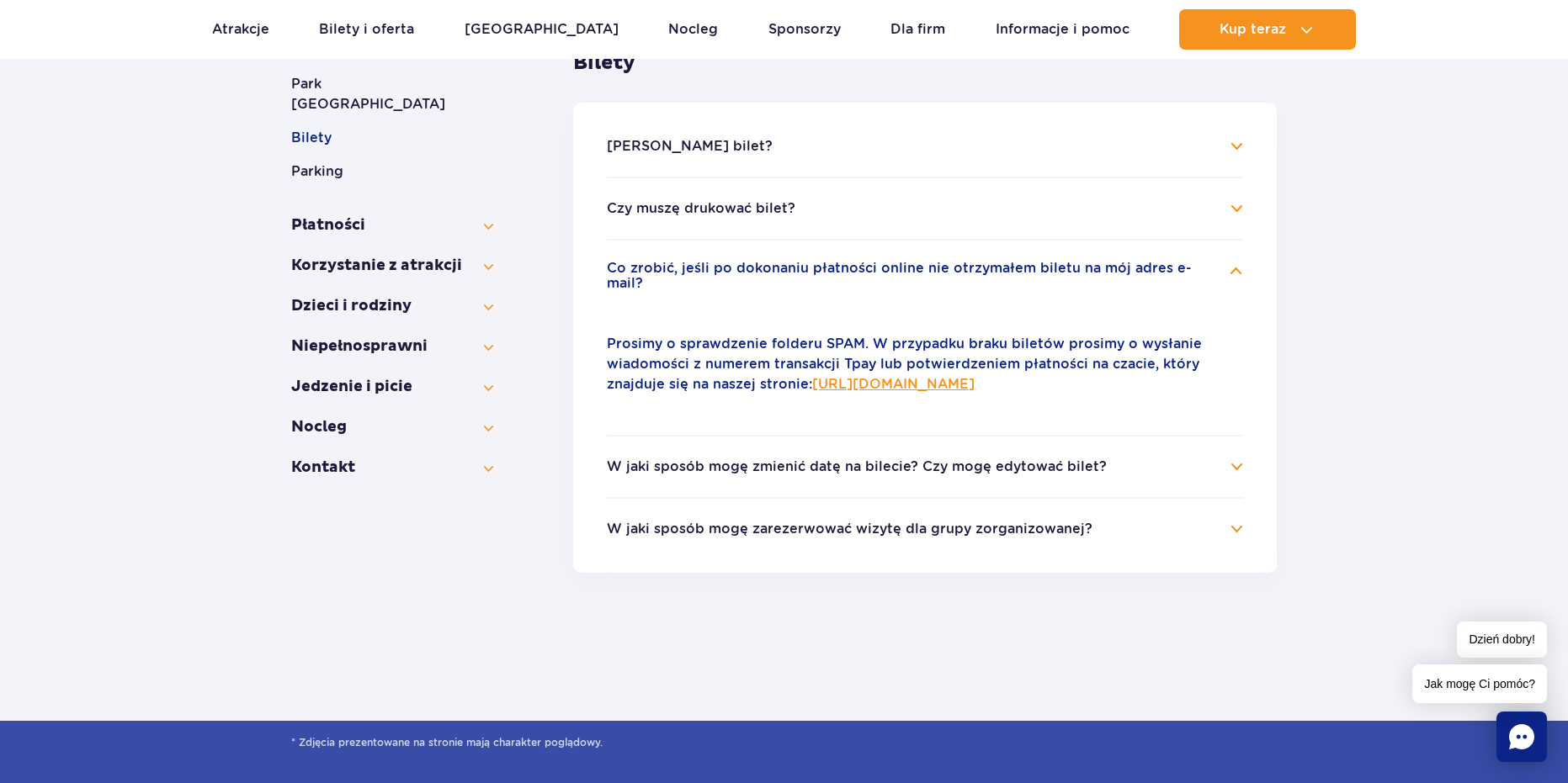
click at [831, 349] on p "Prosimy o sprawdzenie folderu SPAM. W przypadku braku biletów prosimy o wysłani…" at bounding box center [925, 364] width 636 height 60
drag, startPoint x: 836, startPoint y: 349, endPoint x: 1130, endPoint y: 371, distance: 294.8
click at [1130, 371] on p "Prosimy o sprawdzenie folderu SPAM. W przypadku braku biletów prosimy o wysłani…" at bounding box center [925, 364] width 636 height 60
drag, startPoint x: 1128, startPoint y: 373, endPoint x: 1107, endPoint y: 379, distance: 21.8
click at [1128, 373] on p "Prosimy o sprawdzenie folderu SPAM. W przypadku braku biletów prosimy o wysłani…" at bounding box center [925, 364] width 636 height 60
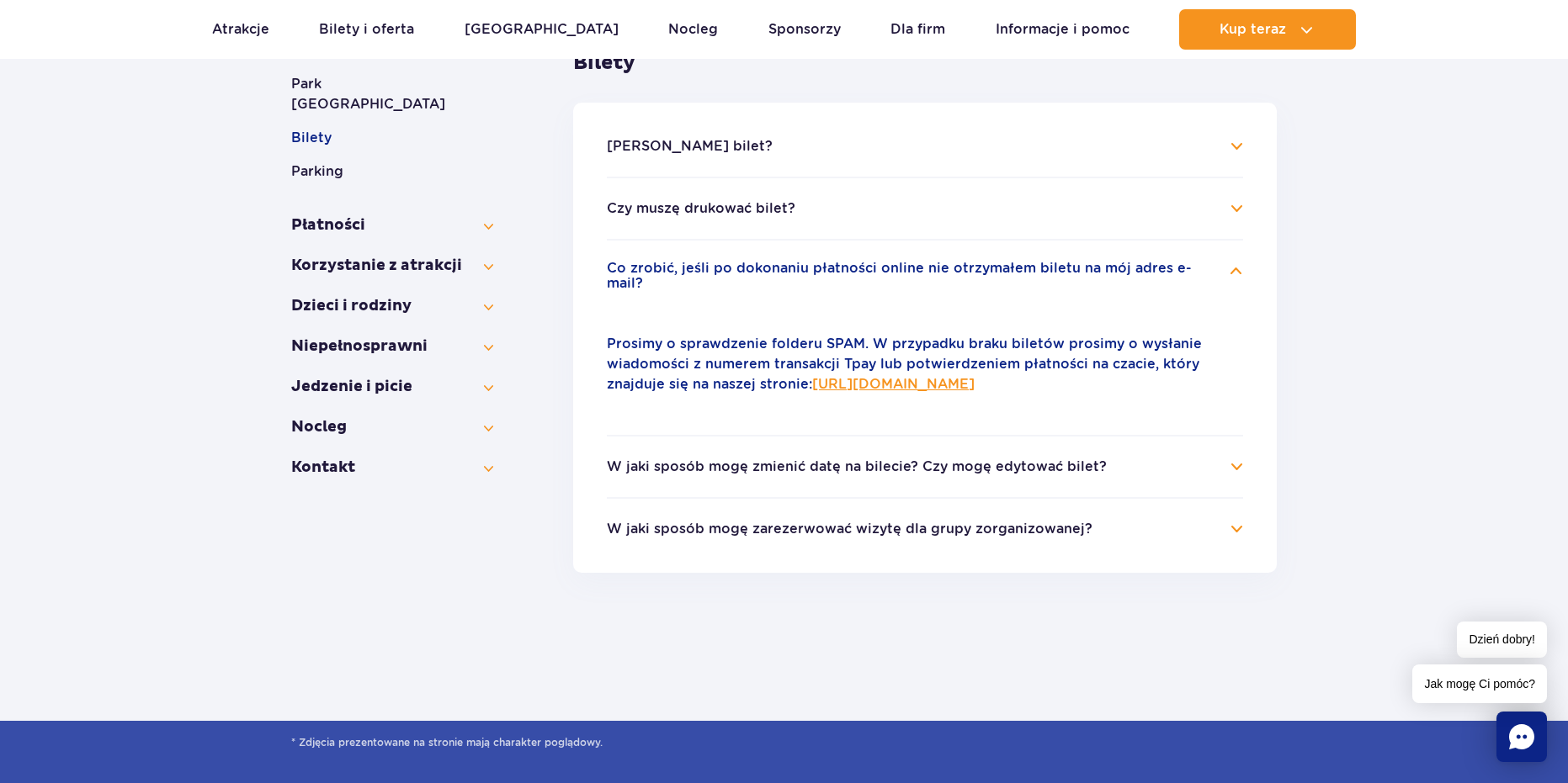
click at [975, 376] on link "https://parkofpoland.com/pl/kontakt" at bounding box center [893, 384] width 163 height 16
